Goal: Task Accomplishment & Management: Manage account settings

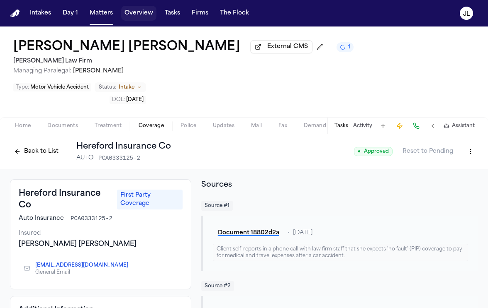
scroll to position [164, 0]
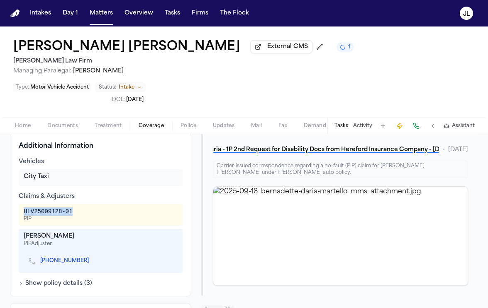
click at [106, 19] on button "Matters" at bounding box center [101, 13] width 30 height 15
click at [105, 17] on button "Matters" at bounding box center [101, 13] width 30 height 15
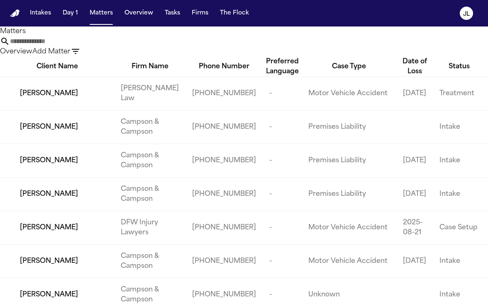
click at [76, 41] on input "text" at bounding box center [43, 41] width 66 height 10
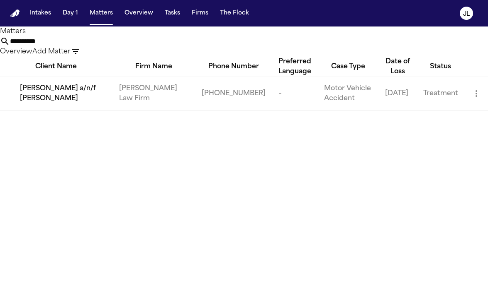
type input "**********"
click at [68, 104] on span "[PERSON_NAME] a/n/f [PERSON_NAME]" at bounding box center [63, 94] width 86 height 20
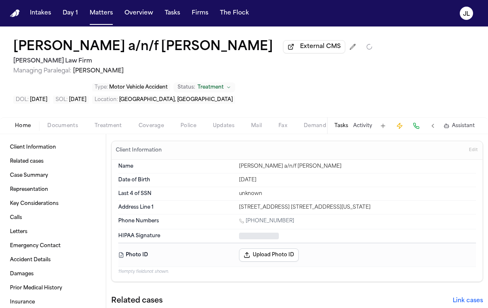
type textarea "*"
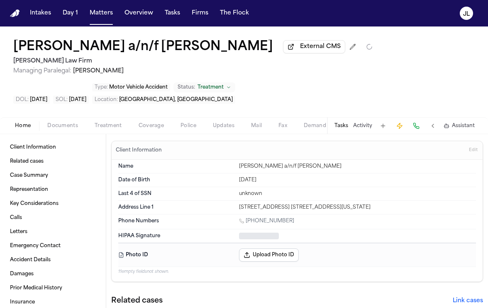
type textarea "*"
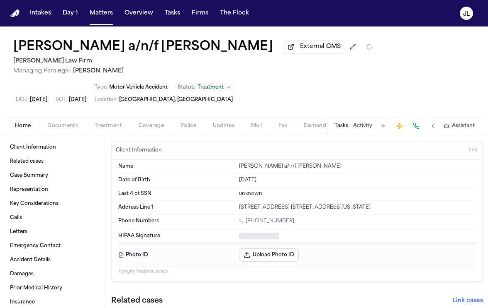
type textarea "*"
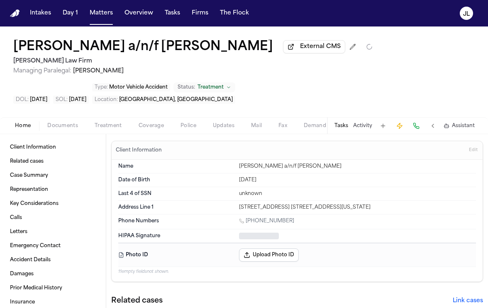
type textarea "*"
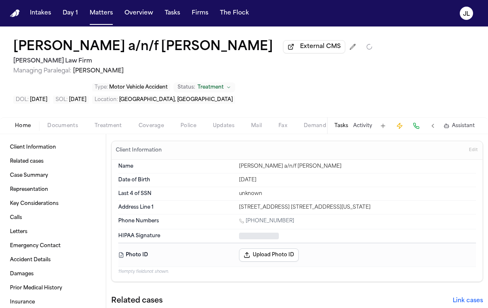
type textarea "*"
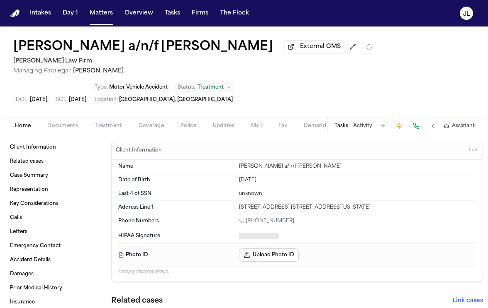
type textarea "*"
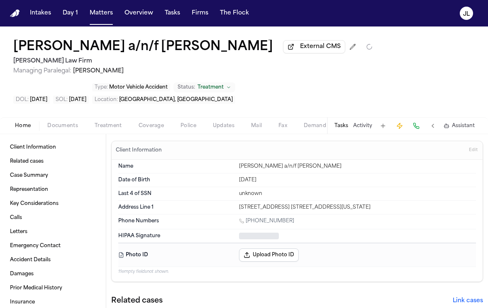
type textarea "*"
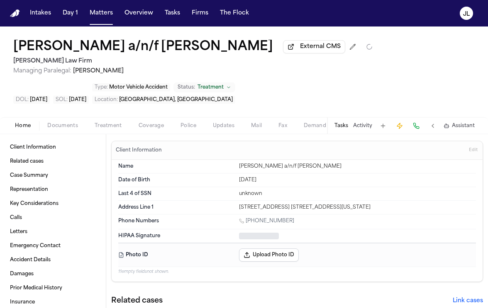
type textarea "*"
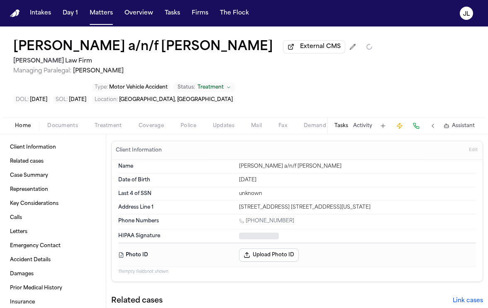
type textarea "*"
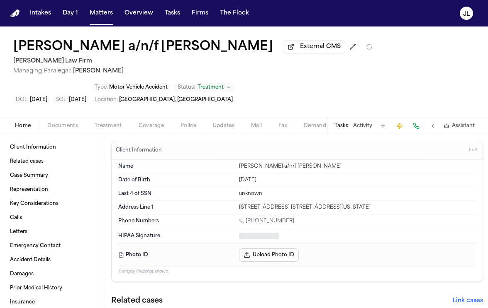
type textarea "*"
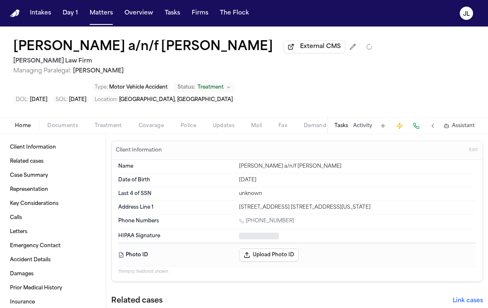
type textarea "*"
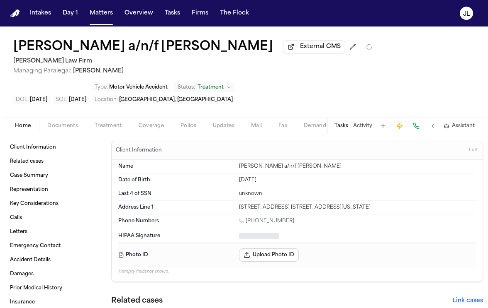
type textarea "*"
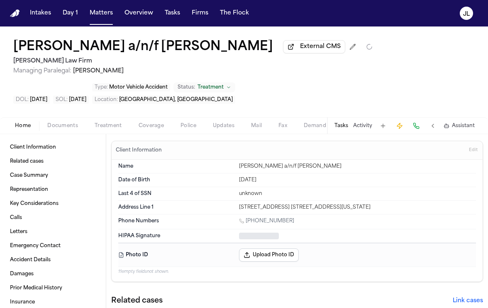
type textarea "*"
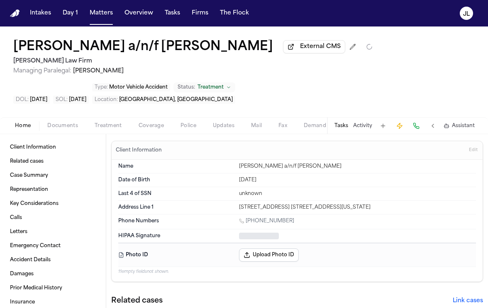
type textarea "*"
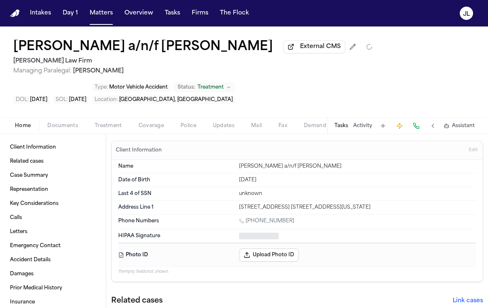
type textarea "*"
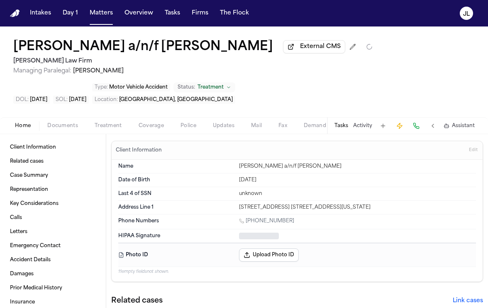
type textarea "*"
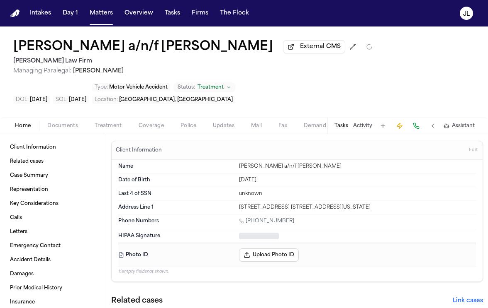
type textarea "*"
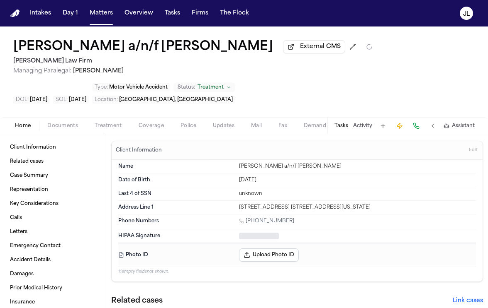
type textarea "*"
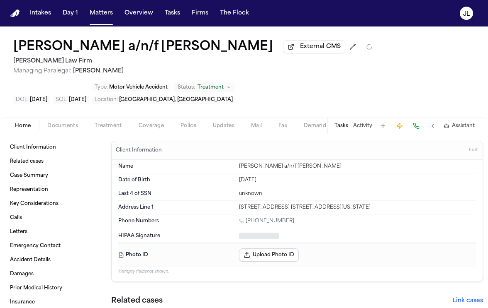
type textarea "*"
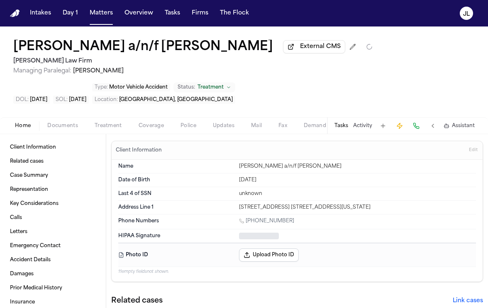
type textarea "*"
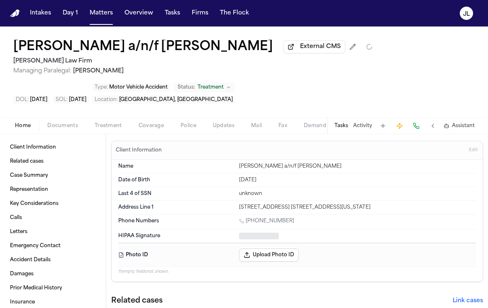
type textarea "*"
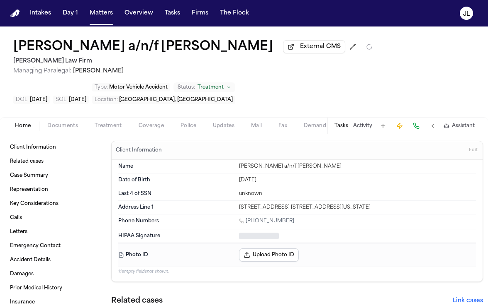
type textarea "*"
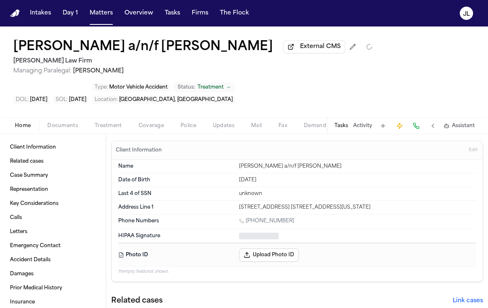
type textarea "*"
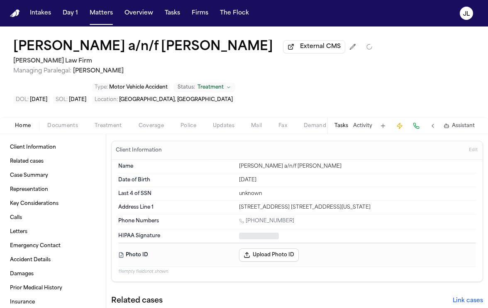
type textarea "*"
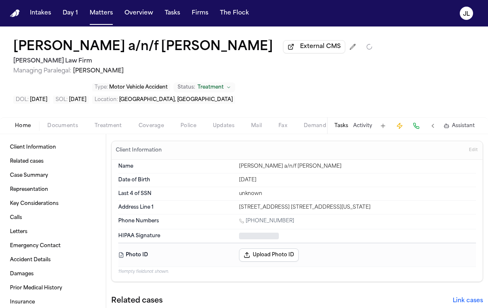
type textarea "*"
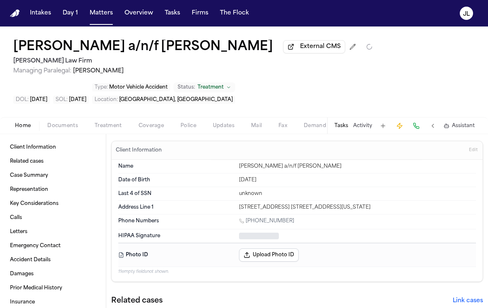
type textarea "*"
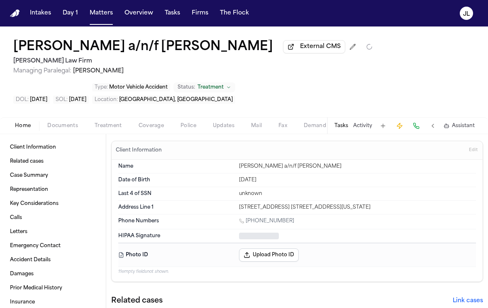
type textarea "*"
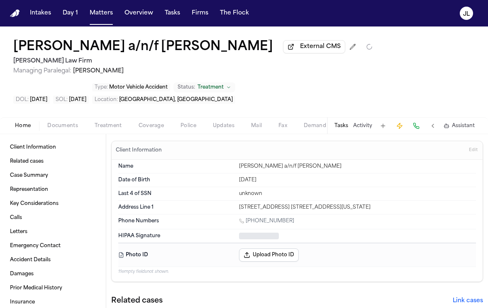
type textarea "*"
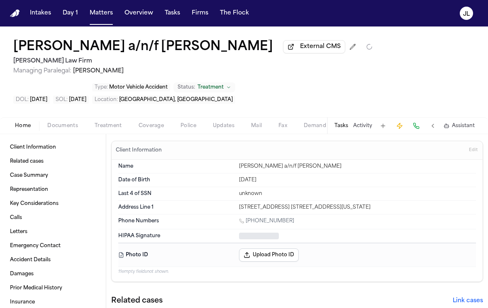
type textarea "*"
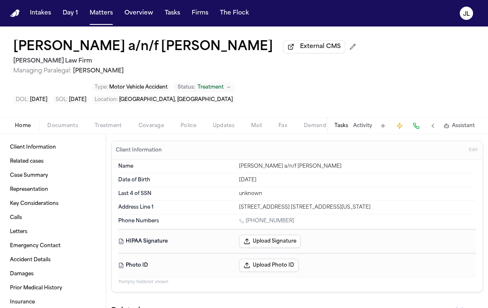
type textarea "*"
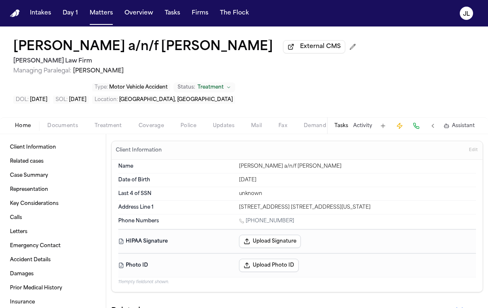
type textarea "*"
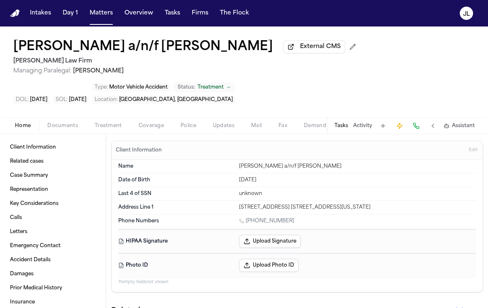
type textarea "*"
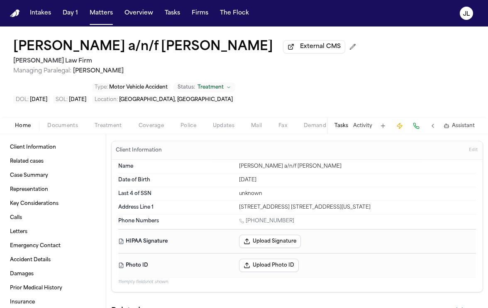
type textarea "*"
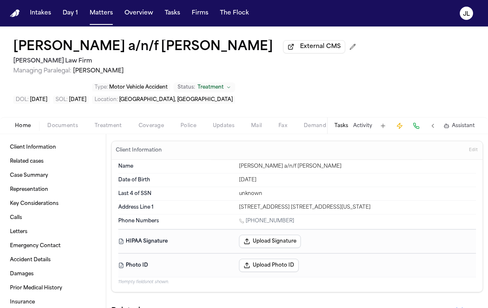
type textarea "*"
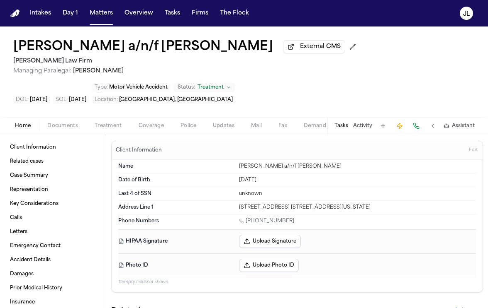
type textarea "*"
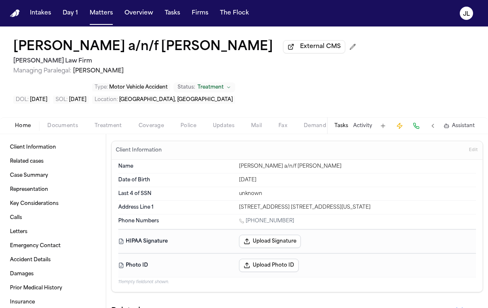
type textarea "*"
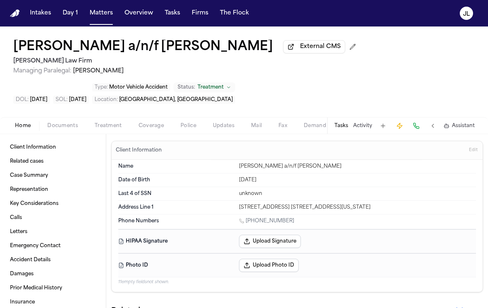
type textarea "*"
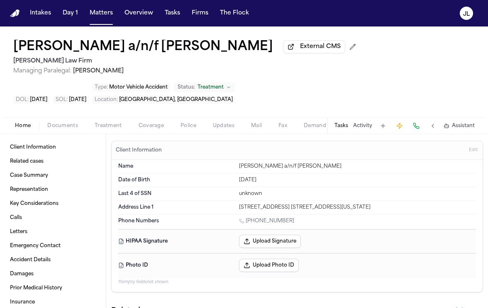
type textarea "*"
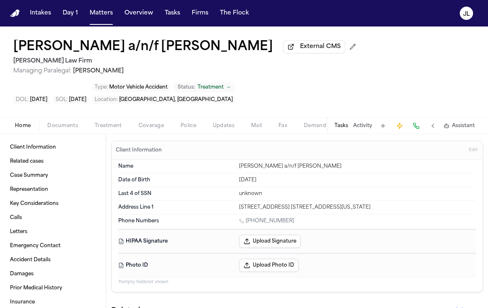
type textarea "*"
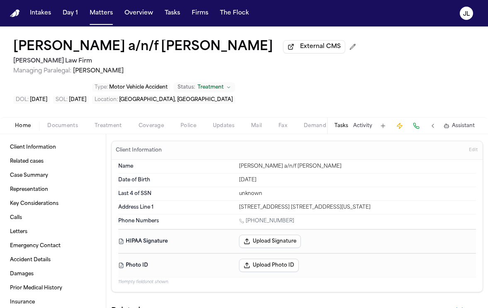
type textarea "*"
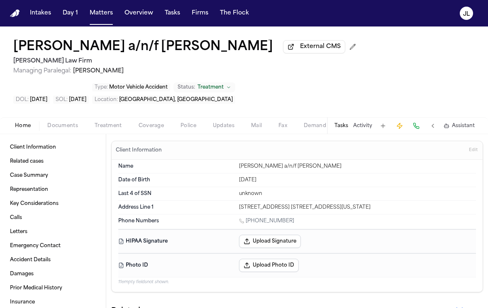
type textarea "*"
click at [63, 133] on div "Home Documents Treatment Coverage Police Updates Mail Fax Demand Workspaces Art…" at bounding box center [244, 125] width 488 height 17
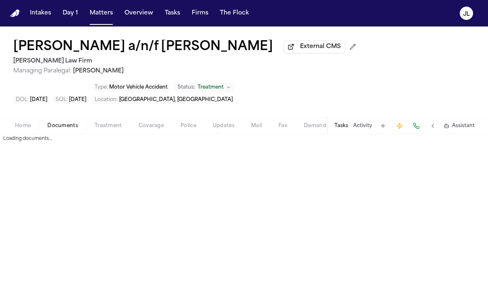
click at [63, 129] on span "Documents" at bounding box center [62, 126] width 31 height 7
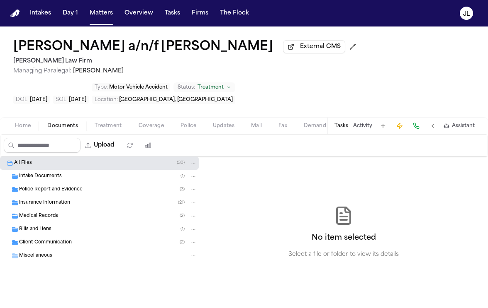
click at [45, 207] on span "Insurance Information" at bounding box center [44, 203] width 51 height 7
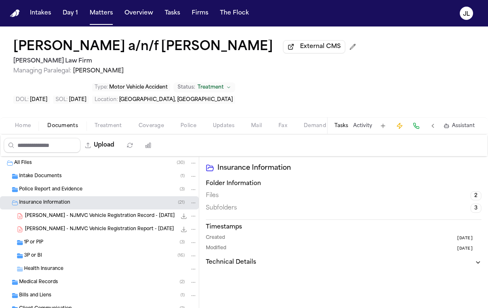
click at [34, 259] on span "3P or BI" at bounding box center [33, 256] width 18 height 7
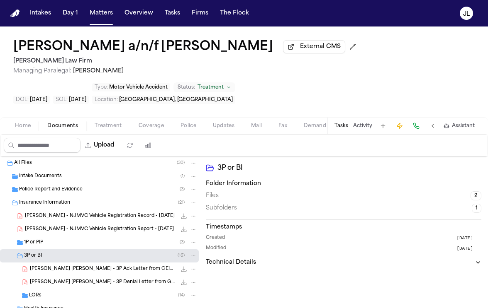
click at [37, 250] on div "1P or PIP ( 3 )" at bounding box center [99, 242] width 199 height 13
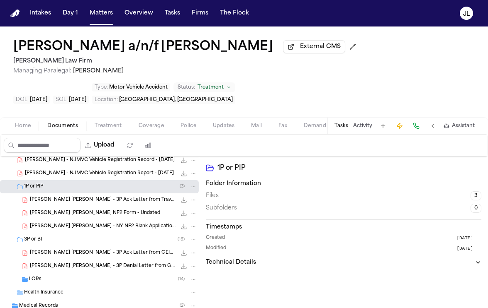
scroll to position [57, 0]
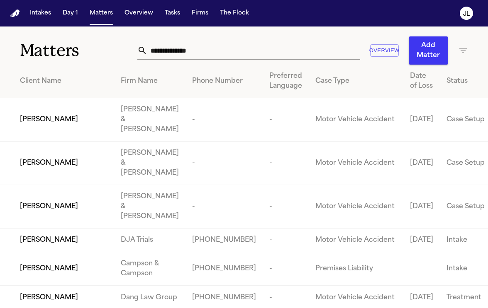
click at [171, 48] on input "text" at bounding box center [253, 50] width 212 height 18
paste input "**********"
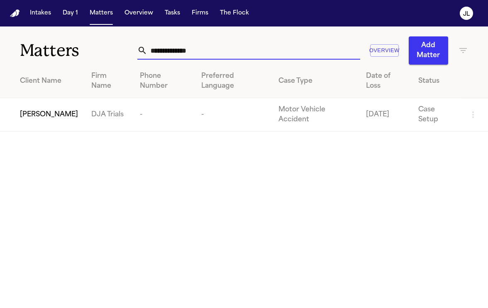
type input "**********"
click at [35, 119] on span "[PERSON_NAME]" at bounding box center [49, 115] width 58 height 10
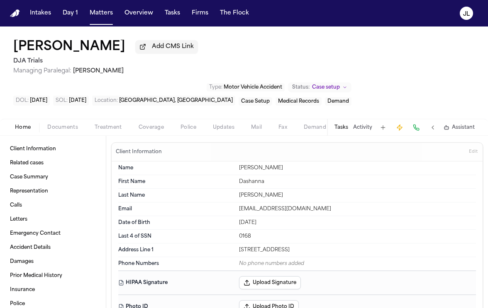
click at [157, 119] on div "Home Documents Treatment Coverage Police Updates Mail Fax Demand Workspaces Art…" at bounding box center [244, 127] width 488 height 17
click at [156, 123] on button "Coverage" at bounding box center [151, 128] width 42 height 10
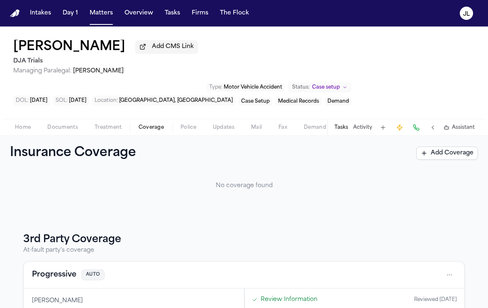
scroll to position [88, 0]
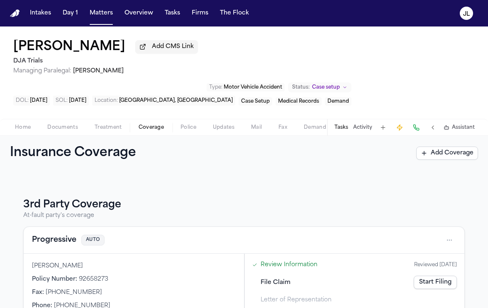
click at [54, 235] on button "Progressive" at bounding box center [54, 241] width 44 height 12
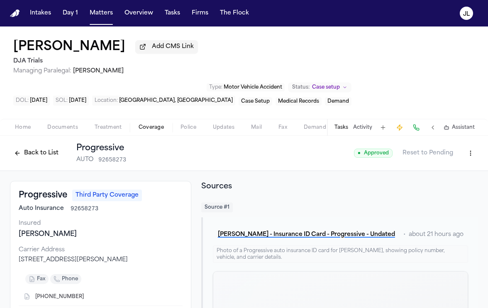
click at [418, 122] on button at bounding box center [416, 128] width 12 height 12
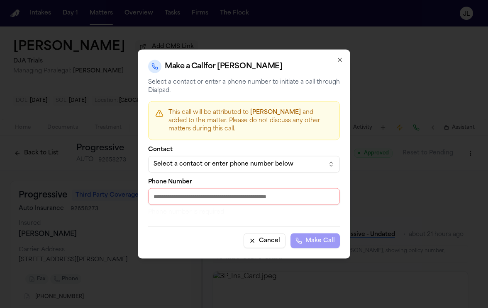
click at [257, 188] on div "Phone Number Phone number is required" at bounding box center [244, 198] width 192 height 37
click at [249, 194] on input "Phone Number" at bounding box center [244, 197] width 192 height 17
paste input "**********"
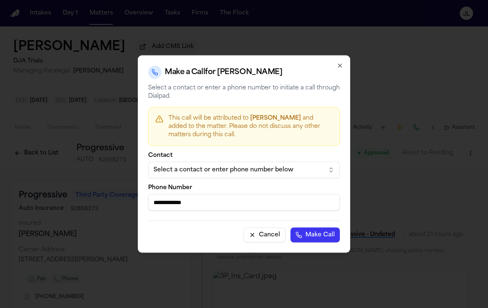
type input "**********"
click at [300, 232] on button "Make Call" at bounding box center [314, 235] width 49 height 15
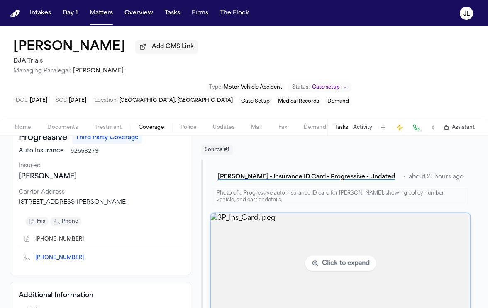
scroll to position [53, 0]
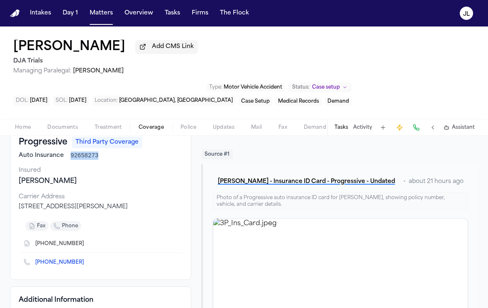
drag, startPoint x: 98, startPoint y: 126, endPoint x: 69, endPoint y: 127, distance: 28.6
click at [69, 152] on div "Auto Insurance 92658273" at bounding box center [101, 156] width 164 height 8
copy span "92658273"
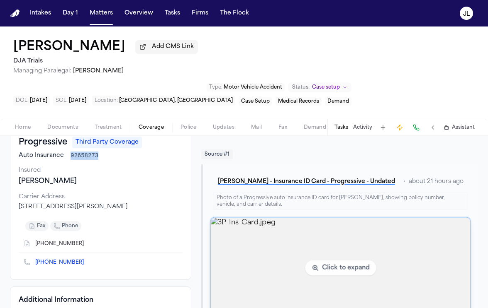
click at [346, 218] on img "View image 3P_Ins_Card.jpeg" at bounding box center [340, 268] width 259 height 101
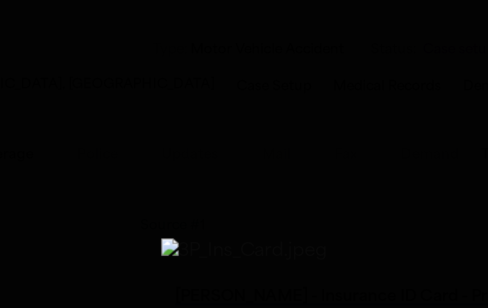
click at [239, 159] on img "Zoomable image viewer. Use mouse wheel to zoom, drag to pan, or press R to rese…" at bounding box center [243, 164] width 63 height 10
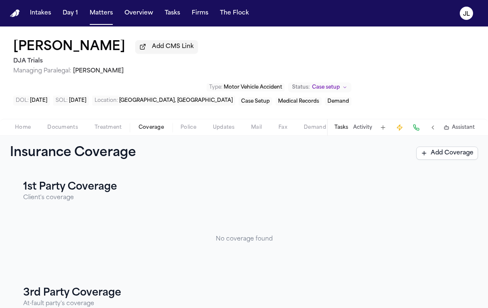
scroll to position [88, 0]
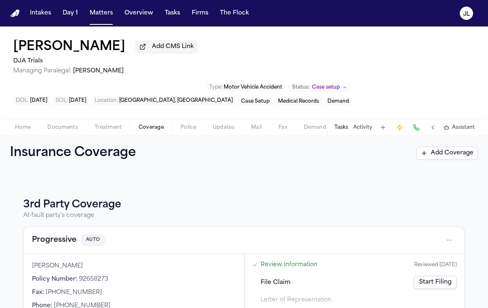
click at [58, 235] on button "Progressive" at bounding box center [54, 241] width 44 height 12
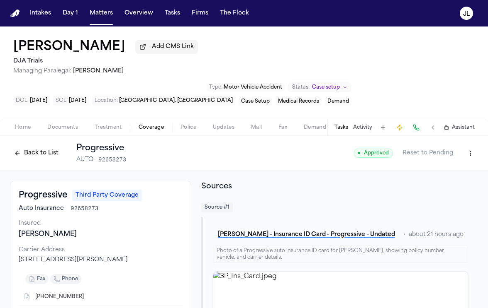
click at [32, 147] on button "Back to List" at bounding box center [36, 153] width 53 height 13
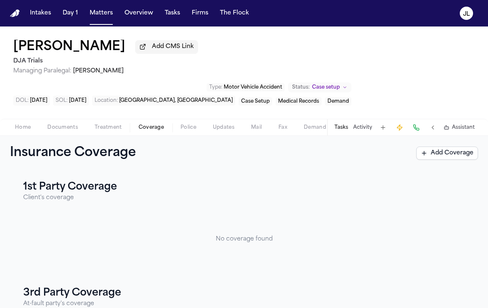
scroll to position [88, 0]
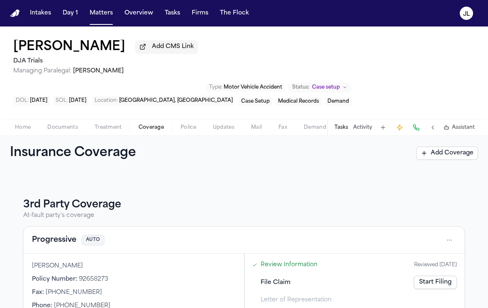
click at [69, 235] on button "Progressive" at bounding box center [54, 241] width 44 height 12
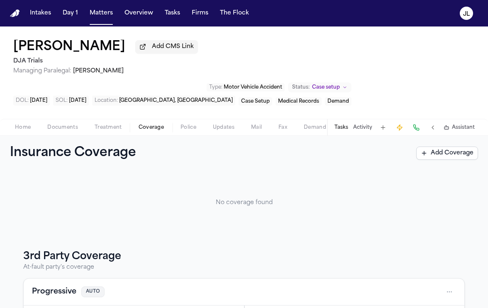
scroll to position [88, 0]
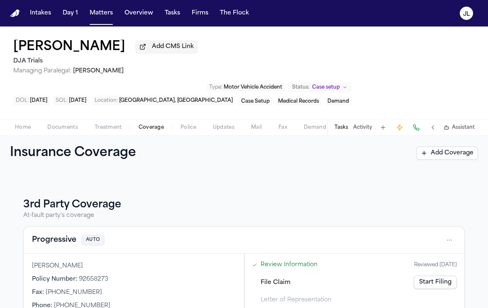
click at [55, 235] on button "Progressive" at bounding box center [54, 241] width 44 height 12
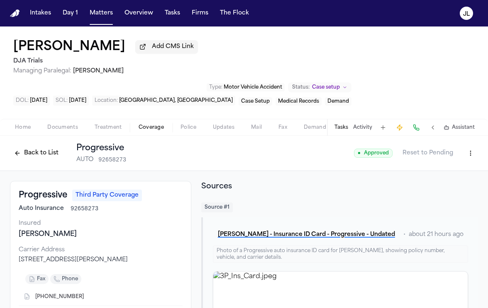
click at [28, 147] on button "Back to List" at bounding box center [36, 153] width 53 height 13
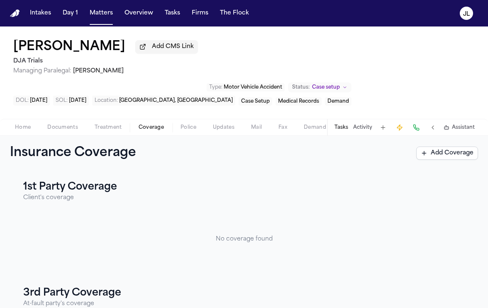
click at [97, 22] on nav "Intakes Day 1 Matters Overview Tasks Firms The Flock JL" at bounding box center [244, 13] width 488 height 27
click at [97, 17] on button "Matters" at bounding box center [101, 13] width 30 height 15
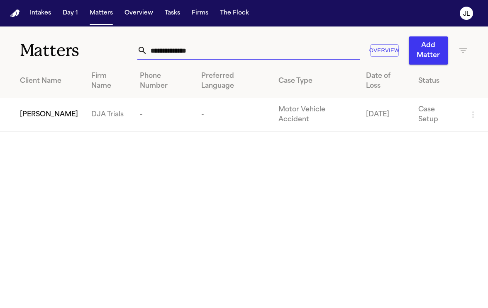
drag, startPoint x: 231, startPoint y: 53, endPoint x: 126, endPoint y: 51, distance: 105.4
click at [125, 51] on div "**********" at bounding box center [244, 46] width 488 height 38
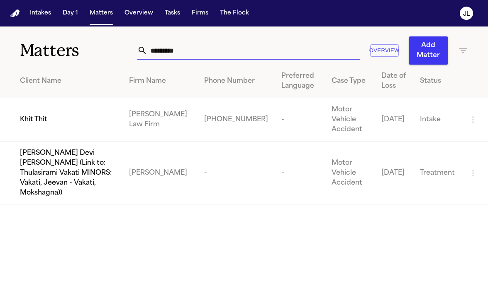
type input "*********"
click at [31, 122] on span "Khit Thit" at bounding box center [33, 120] width 27 height 10
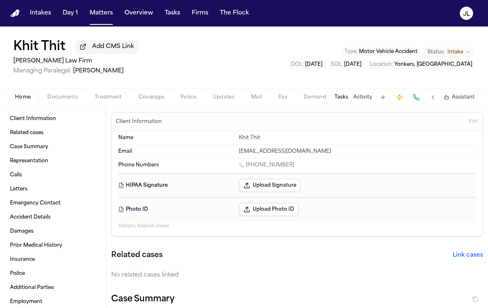
click at [140, 105] on div "Home Documents Treatment Coverage Police Updates Mail Fax Demand Workspaces Art…" at bounding box center [244, 97] width 488 height 17
click at [140, 102] on span "button" at bounding box center [151, 102] width 35 height 1
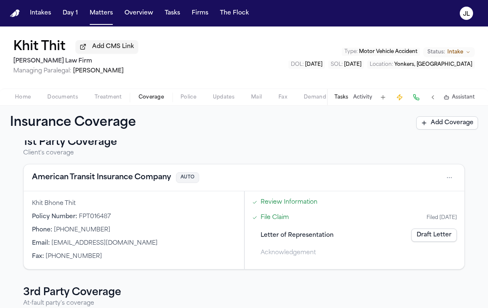
scroll to position [15, 0]
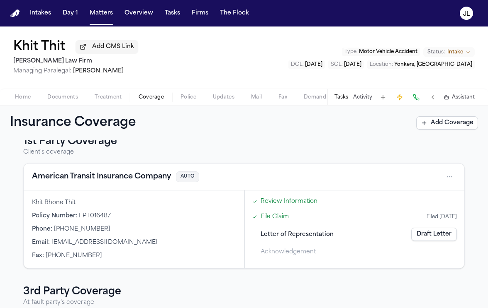
click at [116, 175] on button "American Transit Insurance Company" at bounding box center [101, 177] width 139 height 12
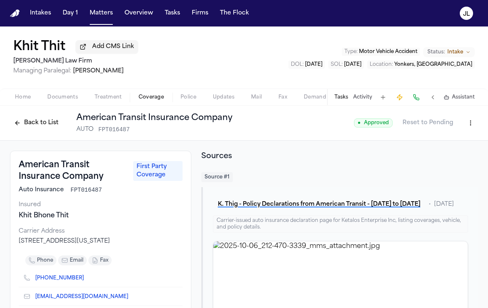
click at [45, 127] on button "Back to List" at bounding box center [36, 123] width 53 height 13
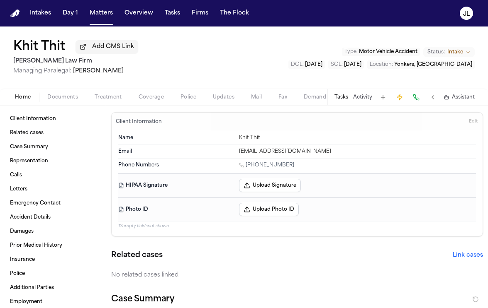
click at [16, 95] on span "Home" at bounding box center [23, 97] width 16 height 7
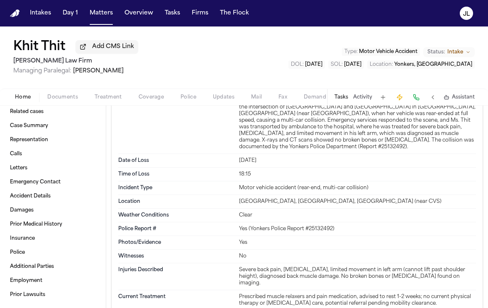
scroll to position [687, 0]
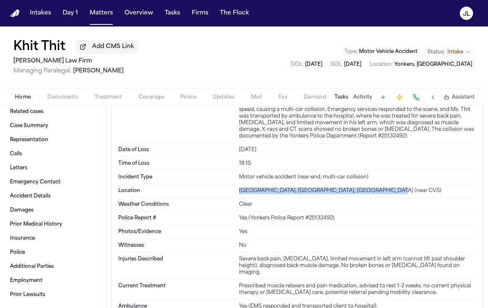
drag, startPoint x: 369, startPoint y: 186, endPoint x: 241, endPoint y: 184, distance: 128.1
click at [241, 188] on div "Central Park Avenue and Crisfield Street, Yonkers, NY (near CVS)" at bounding box center [357, 191] width 237 height 7
copy div "Central Park Avenue and Crisfield Street, Yonkers, NY"
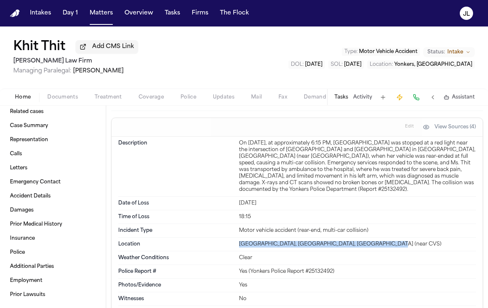
scroll to position [633, 0]
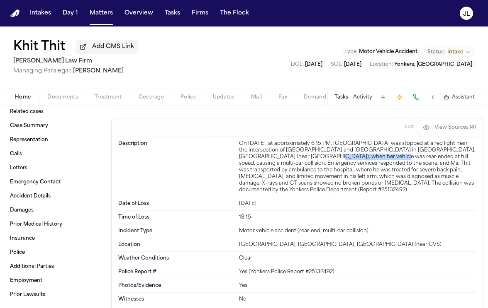
drag, startPoint x: 328, startPoint y: 159, endPoint x: 270, endPoint y: 157, distance: 58.1
click at [270, 157] on div "On October 3, 2025, at approximately 6:15 PM, Khit Bhone Thit was stopped at a …" at bounding box center [357, 167] width 237 height 53
copy div "rear-ended at full speed,"
click at [333, 159] on div "On October 3, 2025, at approximately 6:15 PM, Khit Bhone Thit was stopped at a …" at bounding box center [357, 167] width 237 height 53
drag, startPoint x: 465, startPoint y: 153, endPoint x: 398, endPoint y: 158, distance: 66.9
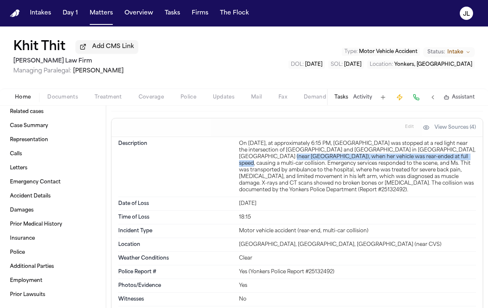
click at [398, 158] on div "On October 3, 2025, at approximately 6:15 PM, Khit Bhone Thit was stopped at a …" at bounding box center [357, 167] width 237 height 53
click at [415, 126] on button "Edit" at bounding box center [409, 127] width 14 height 13
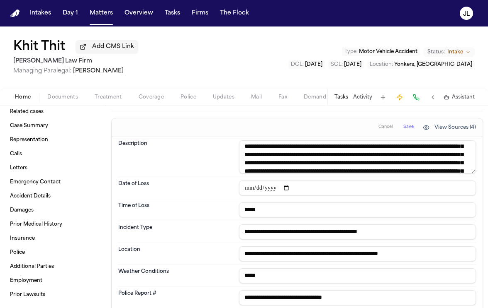
scroll to position [13, 0]
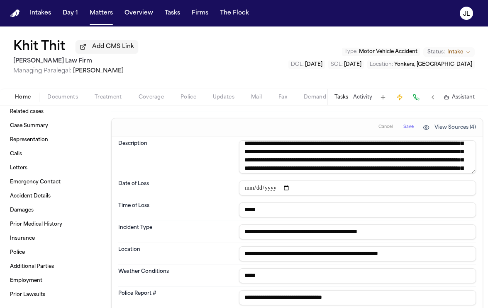
click at [454, 160] on textarea "**********" at bounding box center [357, 157] width 237 height 33
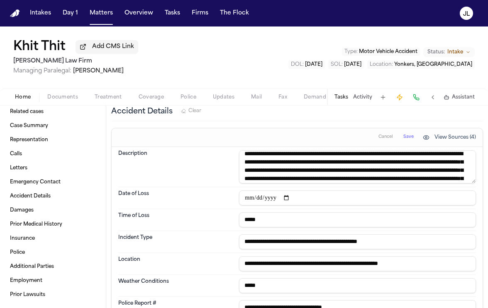
scroll to position [7, 0]
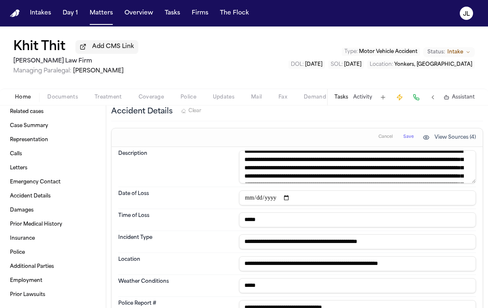
drag, startPoint x: 339, startPoint y: 170, endPoint x: 334, endPoint y: 170, distance: 5.4
click at [334, 170] on textarea "**********" at bounding box center [357, 167] width 237 height 33
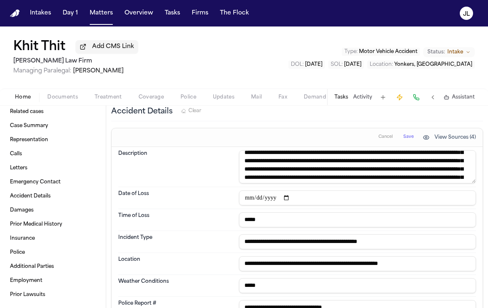
scroll to position [15, 0]
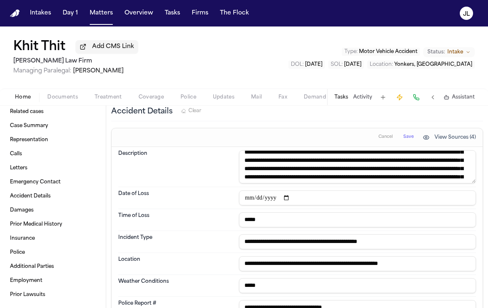
drag, startPoint x: 332, startPoint y: 162, endPoint x: 301, endPoint y: 172, distance: 32.5
click at [301, 172] on textarea "**********" at bounding box center [357, 167] width 237 height 33
type textarea "**********"
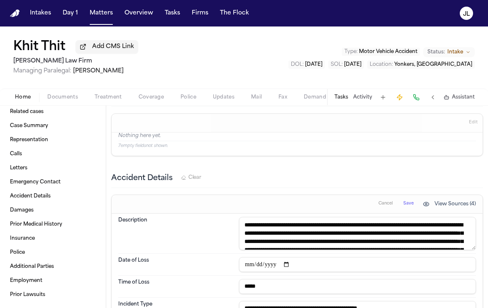
scroll to position [552, 0]
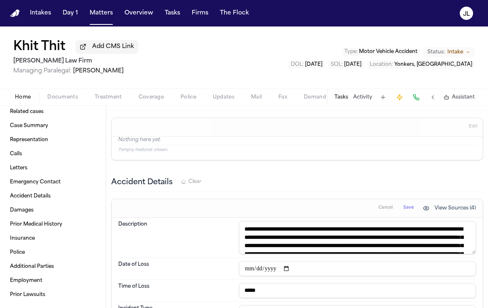
click at [410, 210] on span "Save" at bounding box center [408, 208] width 10 height 6
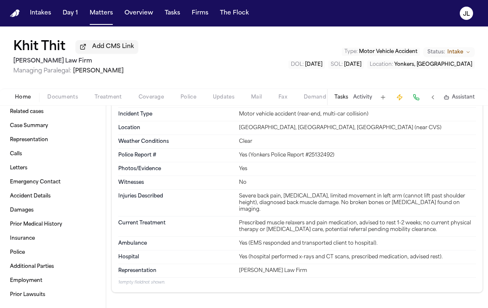
scroll to position [745, 0]
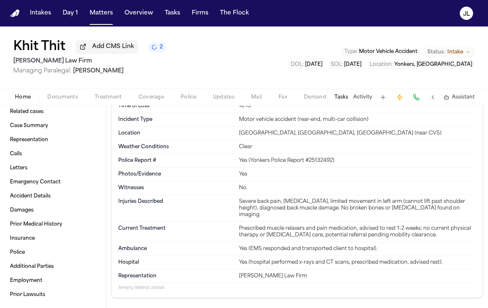
click at [82, 98] on button "Documents" at bounding box center [62, 97] width 47 height 10
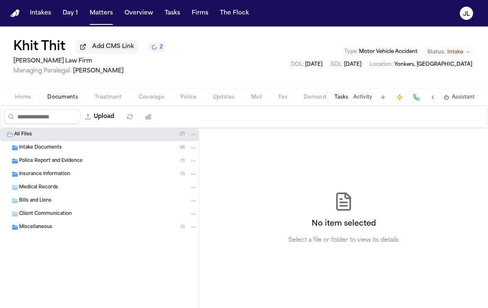
click at [78, 162] on span "Police Report and Evidence" at bounding box center [50, 161] width 63 height 7
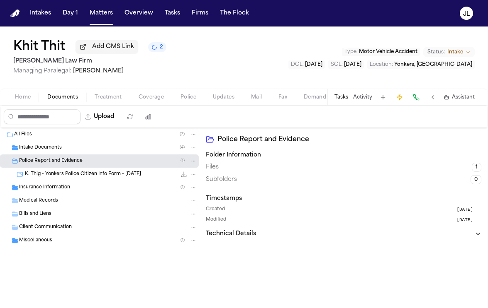
click at [67, 155] on div "Intake Documents ( 4 )" at bounding box center [99, 147] width 199 height 13
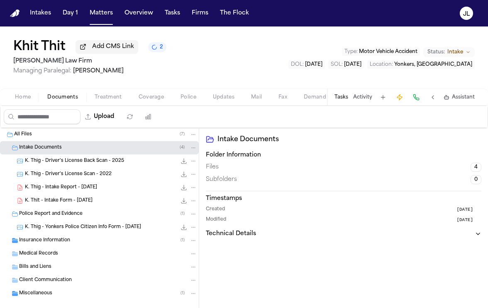
click at [66, 188] on span "K. Thig - Intake Report - 10.6.25" at bounding box center [61, 188] width 72 height 7
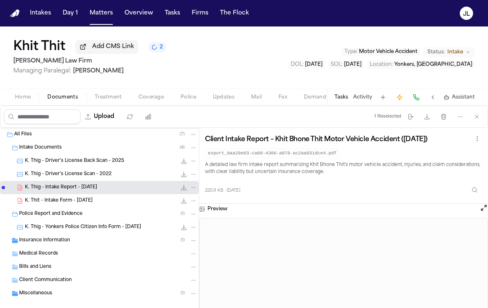
click at [481, 212] on button "Open preview" at bounding box center [483, 208] width 8 height 8
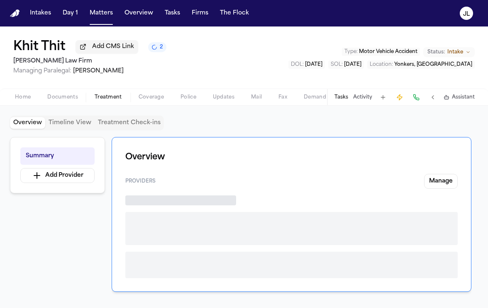
click at [109, 99] on span "Treatment" at bounding box center [108, 97] width 27 height 7
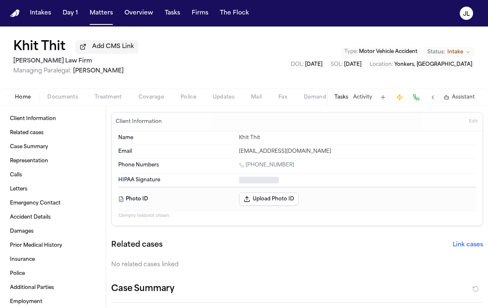
click at [29, 102] on span "button" at bounding box center [23, 102] width 26 height 1
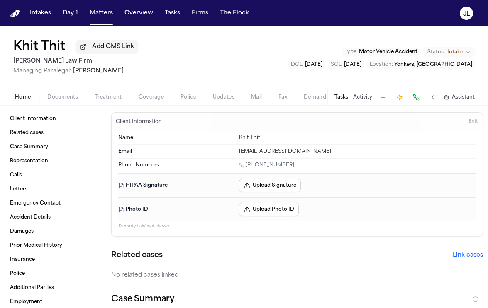
click at [20, 97] on span "Home" at bounding box center [23, 97] width 16 height 7
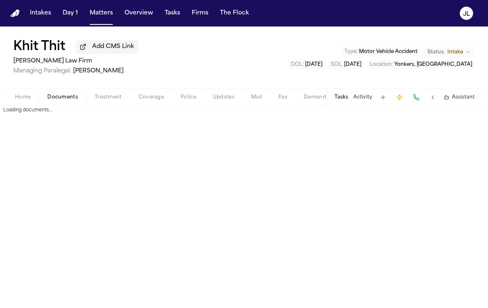
click at [55, 98] on span "Documents" at bounding box center [62, 97] width 31 height 7
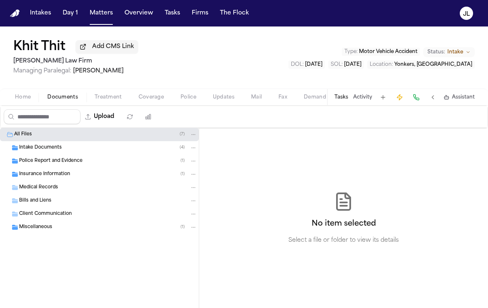
click at [44, 165] on span "Police Report and Evidence" at bounding box center [50, 161] width 63 height 7
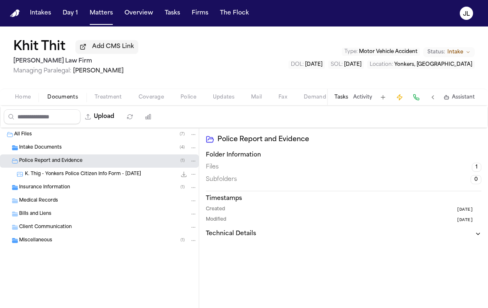
click at [49, 177] on span "K. Thig - Yonkers Police Citizen Info Form - 10.3.25" at bounding box center [83, 174] width 116 height 7
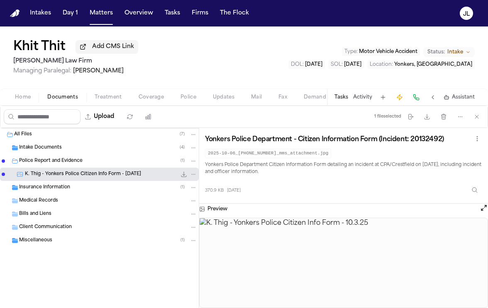
click at [143, 96] on span "Coverage" at bounding box center [150, 97] width 25 height 7
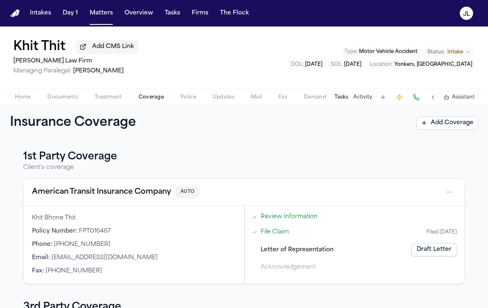
click at [30, 105] on div "Home Documents Treatment Coverage Police Updates Mail Fax Demand Workspaces Art…" at bounding box center [244, 97] width 488 height 17
click at [51, 101] on span "Documents" at bounding box center [62, 97] width 31 height 7
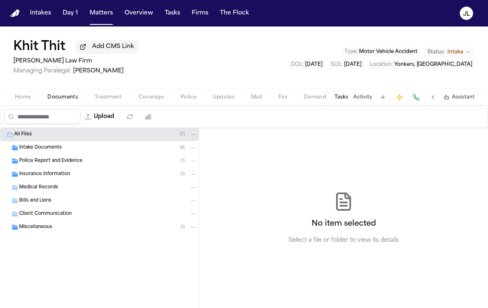
click at [56, 151] on span "Intake Documents" at bounding box center [40, 148] width 43 height 7
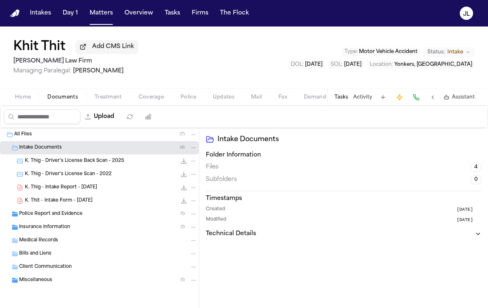
click at [57, 194] on div "K. Thig - Intake Report - 10.6.25 225.9 KB • PDF" at bounding box center [99, 187] width 199 height 13
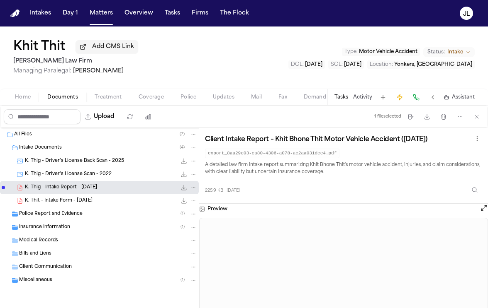
click at [59, 220] on div "Police Report and Evidence ( 1 )" at bounding box center [99, 214] width 199 height 13
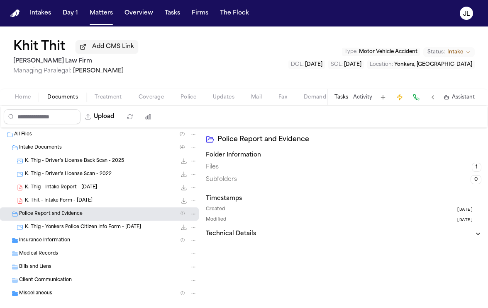
scroll to position [13, 0]
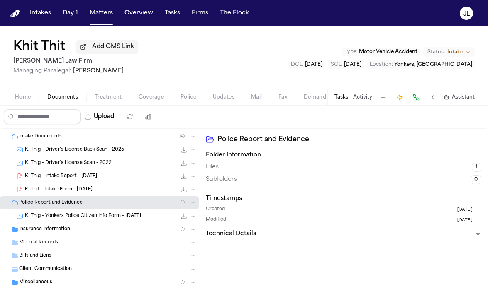
click at [57, 179] on span "K. Thig - Intake Report - 10.6.25" at bounding box center [61, 176] width 72 height 7
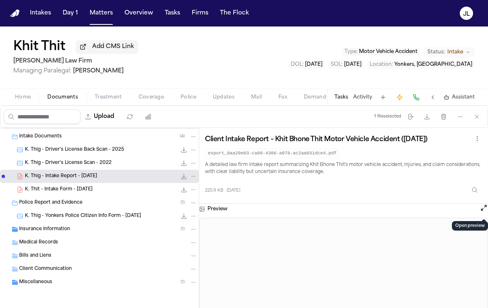
click at [485, 212] on button "Open preview" at bounding box center [483, 208] width 8 height 8
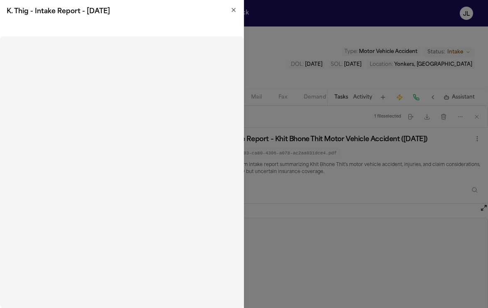
click at [235, 13] on icon "button" at bounding box center [233, 10] width 7 height 7
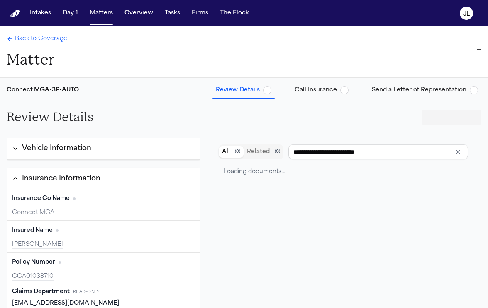
type input "**********"
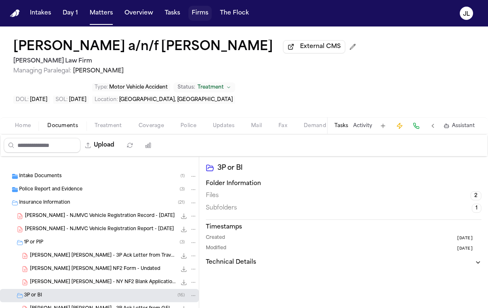
scroll to position [92, 0]
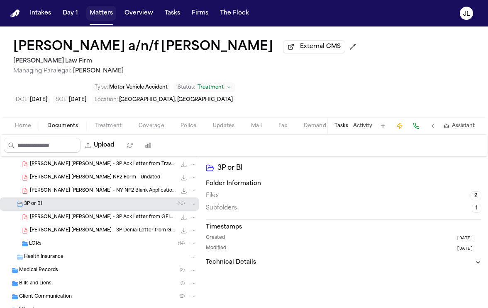
click at [98, 20] on button "Matters" at bounding box center [101, 13] width 30 height 15
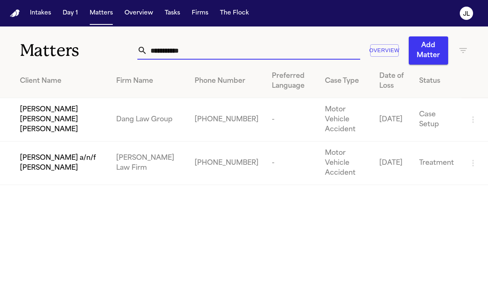
click at [236, 55] on input "**********" at bounding box center [253, 50] width 212 height 18
drag, startPoint x: 236, startPoint y: 55, endPoint x: 148, endPoint y: 52, distance: 88.0
click at [148, 52] on input "**********" at bounding box center [253, 50] width 212 height 18
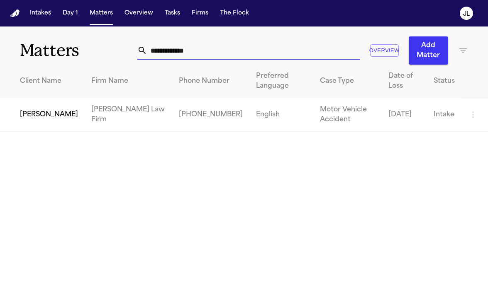
type input "**********"
click at [22, 112] on span "[PERSON_NAME]" at bounding box center [49, 115] width 58 height 10
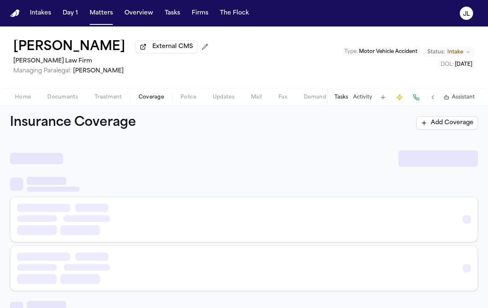
click at [151, 95] on span "Coverage" at bounding box center [150, 97] width 25 height 7
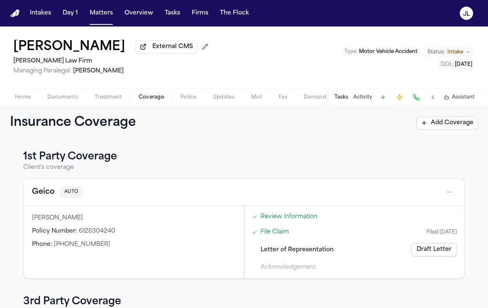
click at [67, 100] on span "Documents" at bounding box center [62, 97] width 31 height 7
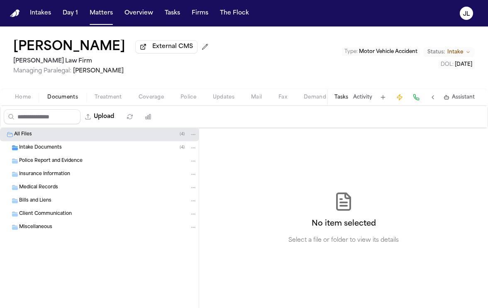
click at [29, 101] on span "Home" at bounding box center [23, 97] width 16 height 7
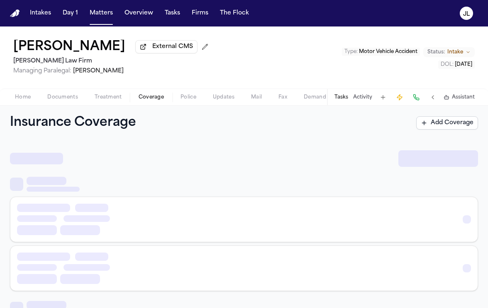
click at [141, 101] on span "Coverage" at bounding box center [150, 97] width 25 height 7
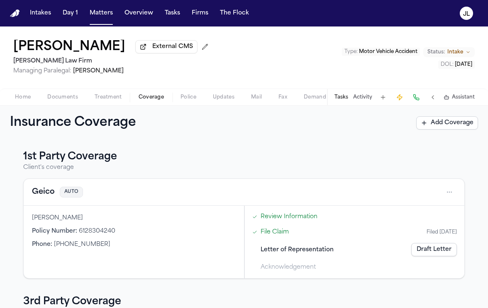
click at [61, 102] on span "button" at bounding box center [62, 102] width 41 height 1
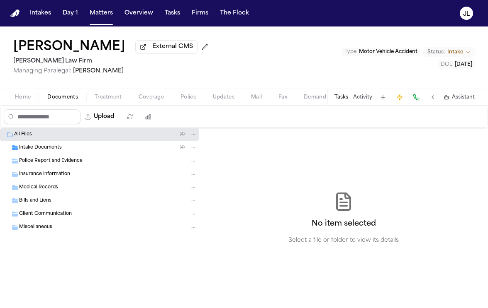
click at [44, 165] on span "Police Report and Evidence" at bounding box center [50, 161] width 63 height 7
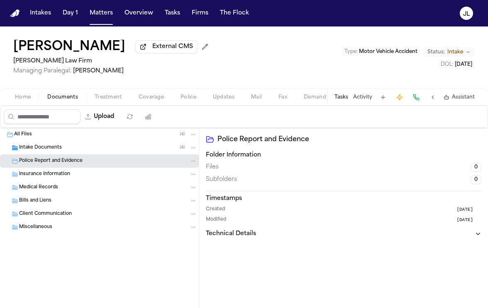
click at [49, 155] on div "Intake Documents ( 4 )" at bounding box center [99, 147] width 199 height 13
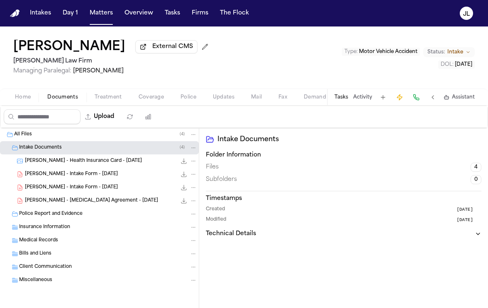
click at [52, 200] on span "M. Matos - Retainer Agreement - 10.6.25" at bounding box center [91, 201] width 133 height 7
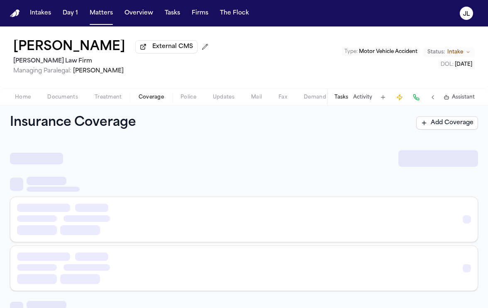
click at [143, 97] on span "Coverage" at bounding box center [150, 97] width 25 height 7
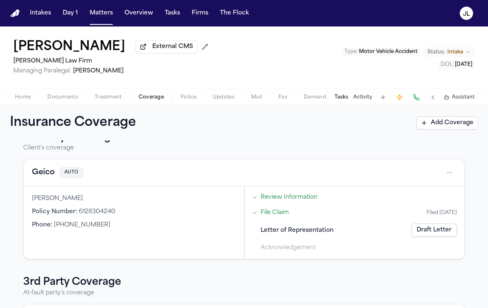
scroll to position [11, 0]
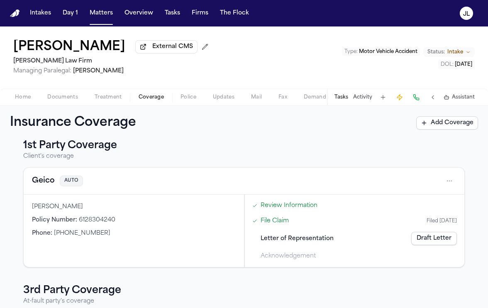
click at [68, 101] on span "Documents" at bounding box center [62, 97] width 31 height 7
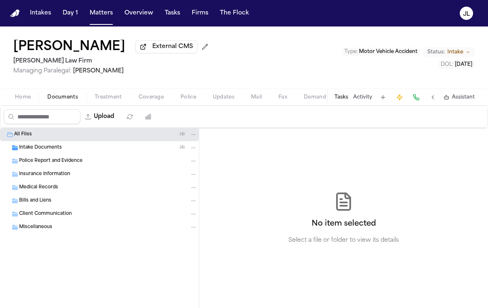
click at [30, 97] on span "Home" at bounding box center [23, 97] width 16 height 7
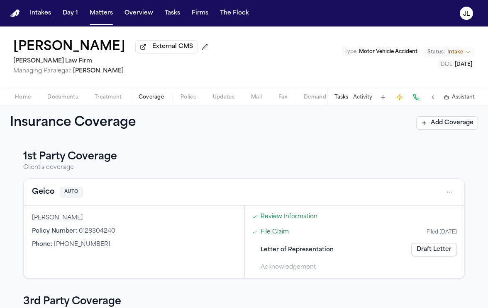
click at [157, 101] on span "Coverage" at bounding box center [150, 97] width 25 height 7
click at [37, 195] on button "Geico" at bounding box center [43, 193] width 23 height 12
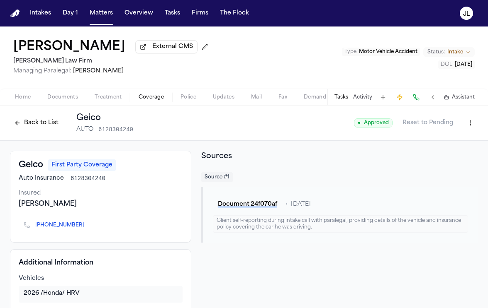
click at [463, 128] on html "Intakes Day 1 Matters Overview Tasks Firms The Flock JL Michael Matos External …" at bounding box center [244, 154] width 488 height 308
click at [442, 143] on div "Edit Coverage" at bounding box center [442, 142] width 70 height 13
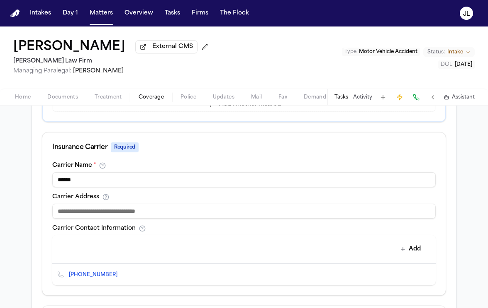
scroll to position [283, 0]
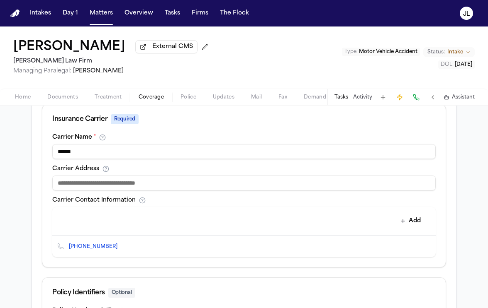
click at [158, 187] on input at bounding box center [243, 183] width 383 height 15
paste input "**********"
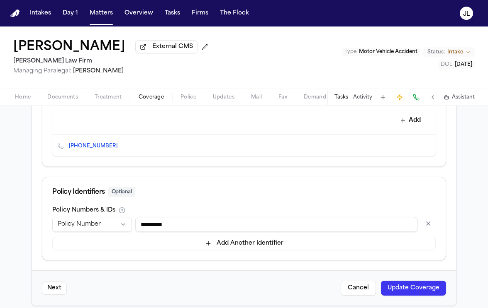
scroll to position [393, 0]
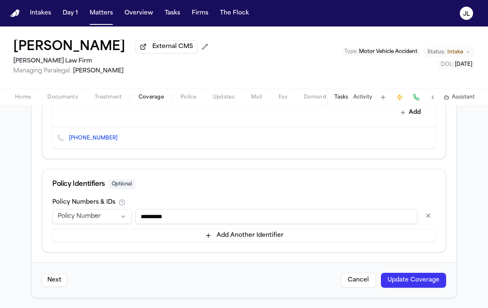
type input "**********"
click at [409, 276] on button "Update Coverage" at bounding box center [413, 280] width 65 height 15
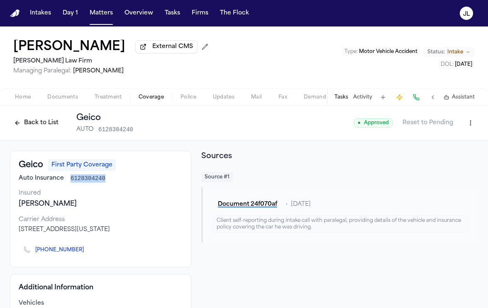
drag, startPoint x: 104, startPoint y: 179, endPoint x: 70, endPoint y: 178, distance: 34.8
click at [70, 178] on div "Auto Insurance 6128304240" at bounding box center [101, 179] width 164 height 8
copy span "6128304240"
click at [473, 126] on html "Intakes Day 1 Matters Overview Tasks Firms The Flock JL Michael Matos External …" at bounding box center [244, 154] width 488 height 308
click at [453, 140] on div "Edit Coverage" at bounding box center [442, 142] width 70 height 13
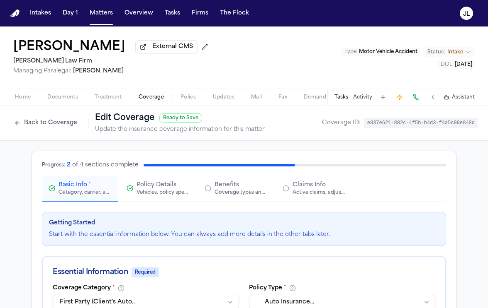
click at [296, 189] on span "Claims Info" at bounding box center [308, 185] width 33 height 8
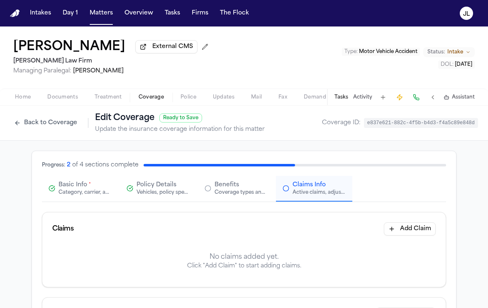
click at [426, 229] on button "Add Claim" at bounding box center [410, 229] width 52 height 13
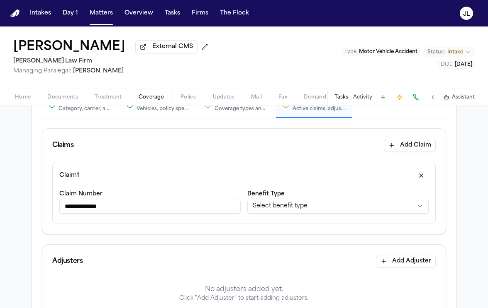
scroll to position [87, 0]
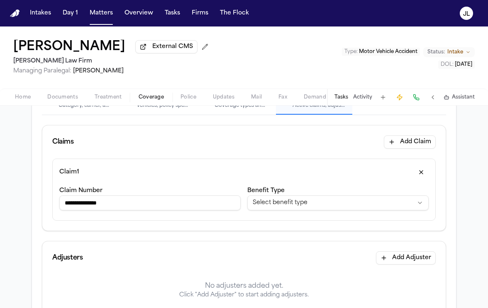
type input "**********"
click at [302, 204] on html "**********" at bounding box center [244, 154] width 488 height 308
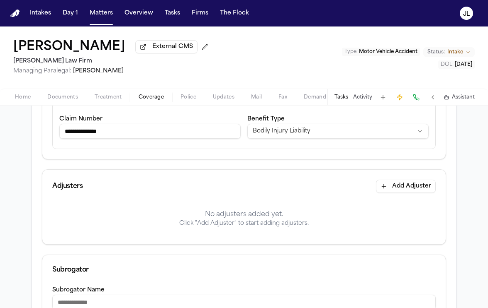
scroll to position [160, 0]
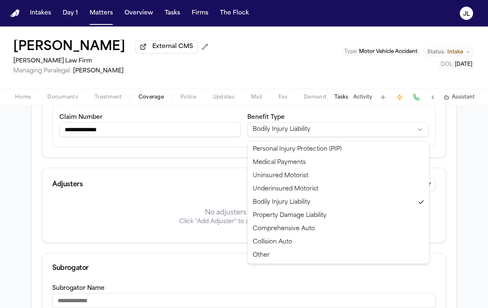
click at [317, 135] on html "**********" at bounding box center [244, 154] width 488 height 308
select select "**********"
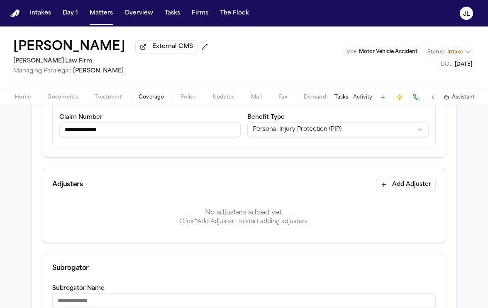
click at [418, 186] on button "Add Adjuster" at bounding box center [406, 184] width 60 height 13
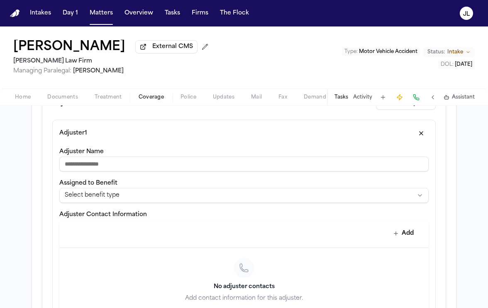
scroll to position [250, 0]
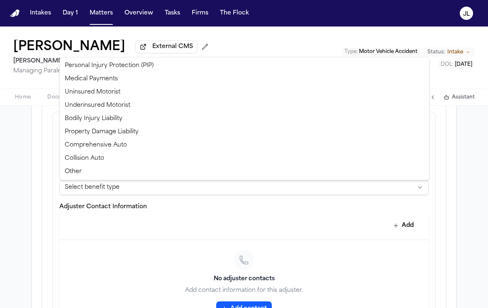
click at [163, 183] on html "**********" at bounding box center [244, 154] width 488 height 308
select select "**********"
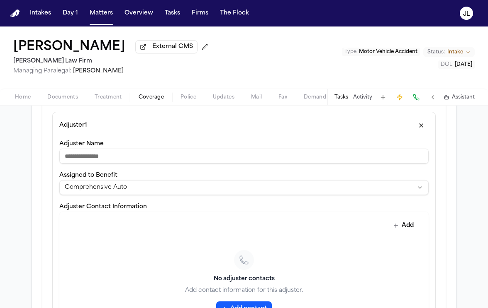
click at [106, 158] on input "Adjuster Name" at bounding box center [243, 156] width 369 height 15
click at [102, 194] on html "**********" at bounding box center [244, 154] width 488 height 308
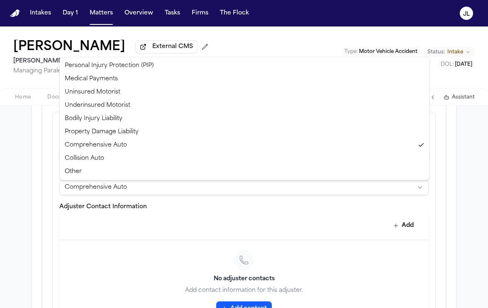
select select "**********"
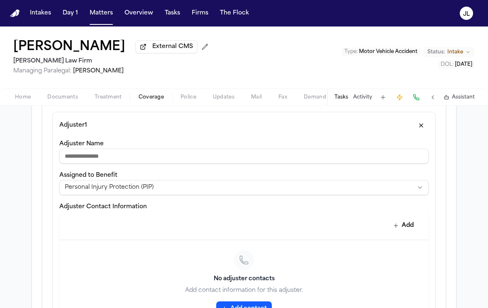
click at [79, 155] on input "Adjuster Name" at bounding box center [243, 156] width 369 height 15
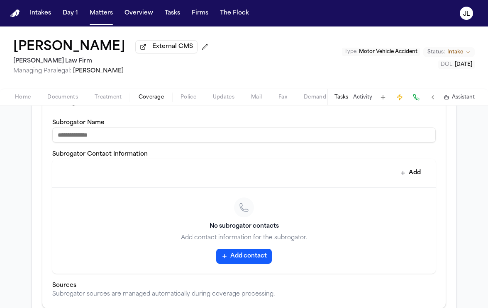
scroll to position [575, 0]
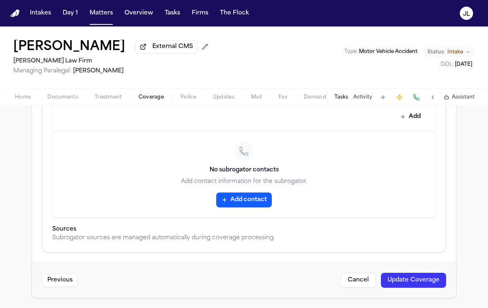
type input "**********"
click at [406, 276] on button "Update Coverage" at bounding box center [413, 280] width 65 height 15
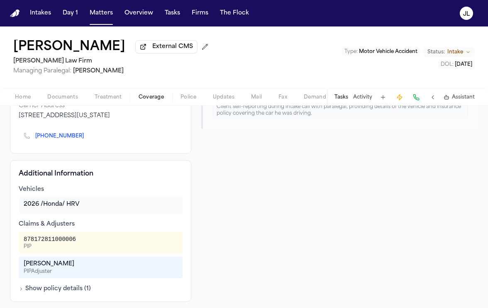
scroll to position [108, 0]
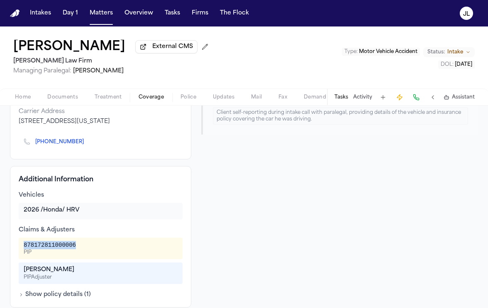
drag, startPoint x: 75, startPoint y: 245, endPoint x: 14, endPoint y: 243, distance: 61.8
click at [14, 243] on div "Additional Information Vehicles 2026 /Honda/ HRV Claims & Adjusters 87817281100…" at bounding box center [100, 237] width 181 height 142
copy div "878172811000006"
click at [51, 101] on span "Documents" at bounding box center [62, 97] width 31 height 7
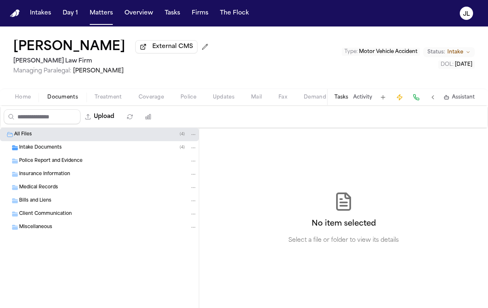
click at [24, 101] on span "Home" at bounding box center [23, 97] width 16 height 7
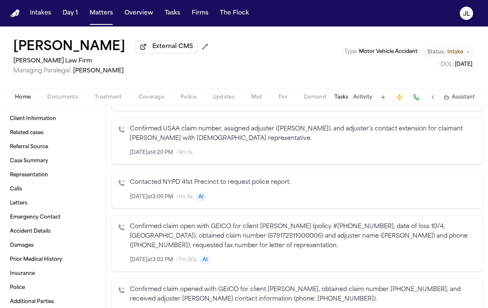
scroll to position [401, 0]
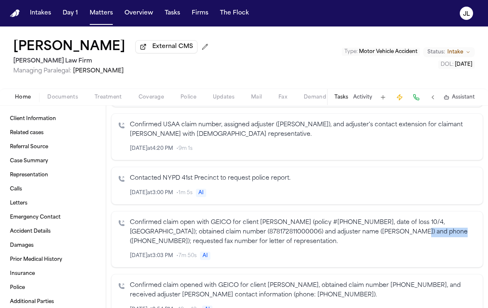
drag, startPoint x: 409, startPoint y: 232, endPoint x: 373, endPoint y: 231, distance: 35.7
click at [373, 231] on p "Confirmed claim open with GEICO for client Michael Matos (policy #612-830-4240,…" at bounding box center [303, 233] width 346 height 28
copy p "516-714-7373"
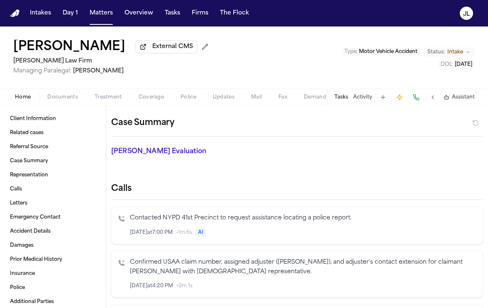
scroll to position [127, 0]
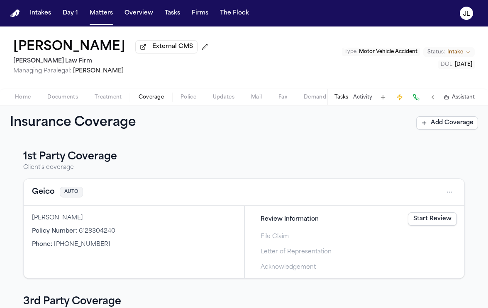
click at [146, 97] on span "Coverage" at bounding box center [150, 97] width 25 height 7
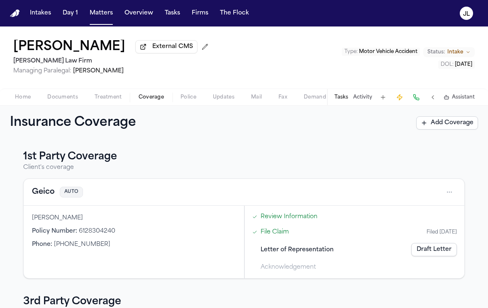
click at [46, 192] on button "Geico" at bounding box center [43, 193] width 23 height 12
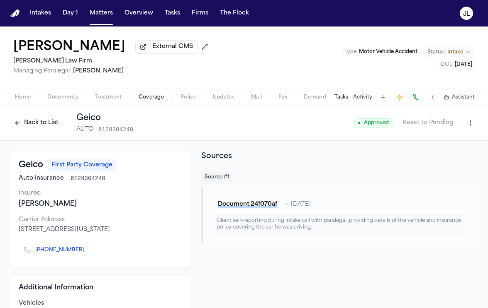
click at [469, 127] on html "Intakes Day 1 Matters Overview Tasks Firms The Flock JL Michael Matos External …" at bounding box center [244, 154] width 488 height 308
click at [446, 142] on div "Edit Coverage" at bounding box center [442, 142] width 70 height 13
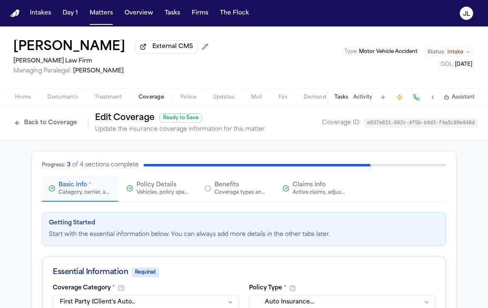
click at [296, 189] on span "Claims Info" at bounding box center [308, 185] width 33 height 8
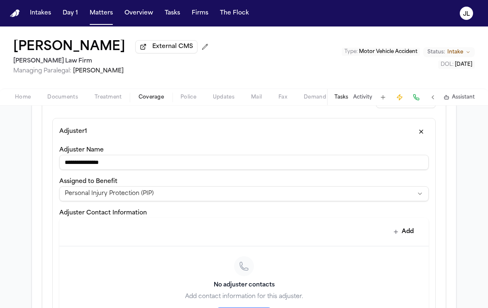
scroll to position [292, 0]
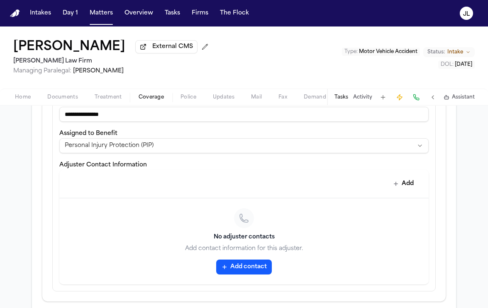
click at [249, 263] on button "Add contact" at bounding box center [244, 267] width 56 height 15
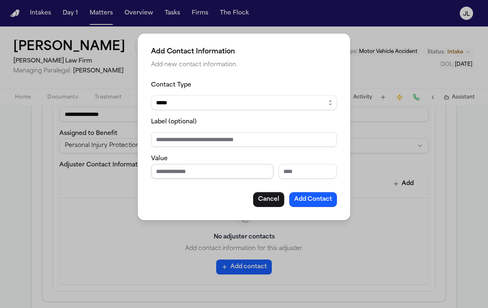
click at [186, 172] on input "Phone number" at bounding box center [212, 171] width 122 height 15
paste input "**********"
type input "**********"
click at [303, 203] on button "Add Contact" at bounding box center [313, 199] width 48 height 15
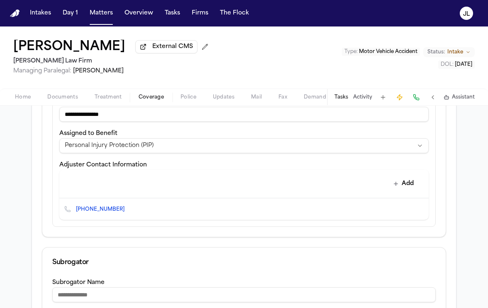
scroll to position [510, 0]
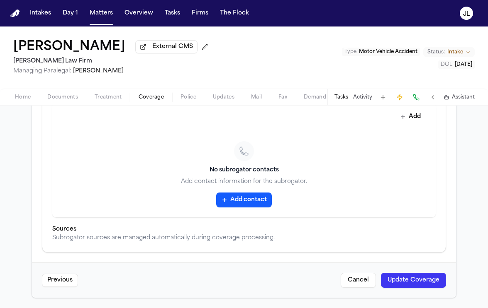
click at [413, 279] on button "Update Coverage" at bounding box center [413, 280] width 65 height 15
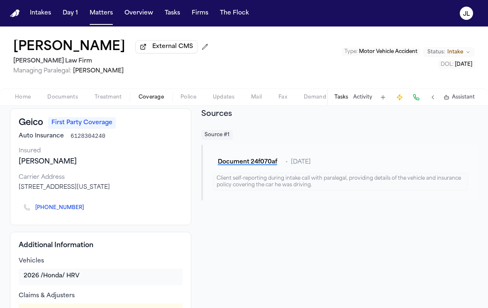
scroll to position [44, 0]
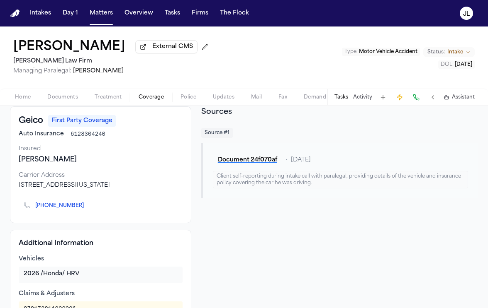
click at [23, 99] on span "Home" at bounding box center [23, 97] width 16 height 7
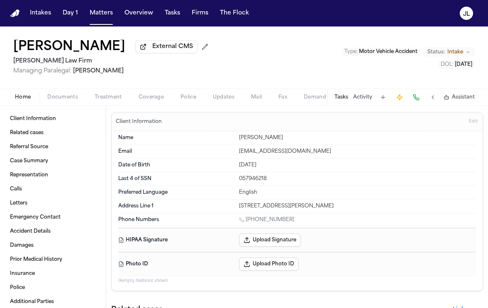
drag, startPoint x: 332, startPoint y: 208, endPoint x: 240, endPoint y: 209, distance: 92.5
click at [240, 209] on div "925 Wallace Avenue Bronx NY 10462" at bounding box center [357, 206] width 237 height 7
copy div "925 Wallace Avenue Bronx NY 10462"
drag, startPoint x: 291, startPoint y: 221, endPoint x: 250, endPoint y: 221, distance: 41.9
click at [250, 221] on div "1 (929) 280-0266" at bounding box center [357, 221] width 237 height 8
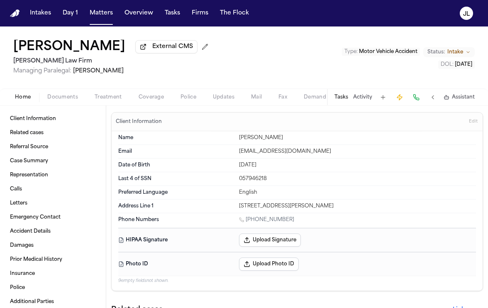
copy link "929) 280-0266"
drag, startPoint x: 335, startPoint y: 210, endPoint x: 237, endPoint y: 211, distance: 97.4
click at [237, 211] on div "Address Line 1 925 Wallace Avenue Bronx NY 10462" at bounding box center [296, 206] width 357 height 13
copy div "925 Wallace Avenue Bronx NY 10462"
click at [156, 97] on span "Coverage" at bounding box center [150, 97] width 25 height 7
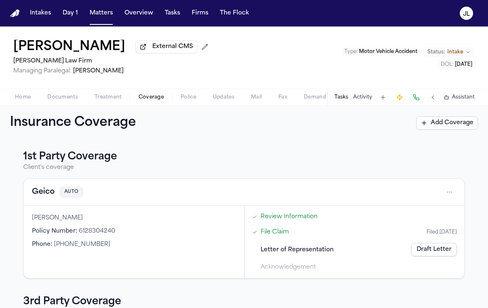
click at [428, 251] on link "Draft Letter" at bounding box center [434, 249] width 46 height 13
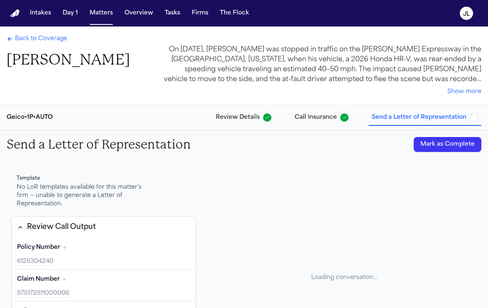
click at [428, 144] on button "Mark as Complete" at bounding box center [447, 144] width 68 height 15
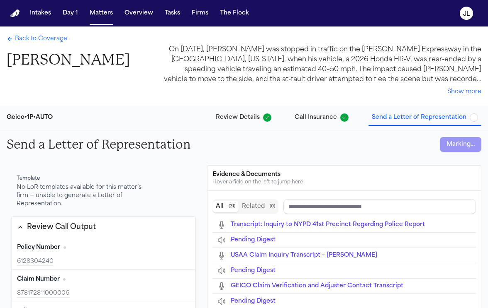
click at [34, 43] on span "Back to Coverage" at bounding box center [41, 39] width 52 height 8
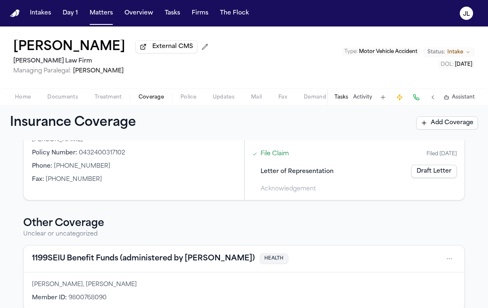
scroll to position [133, 0]
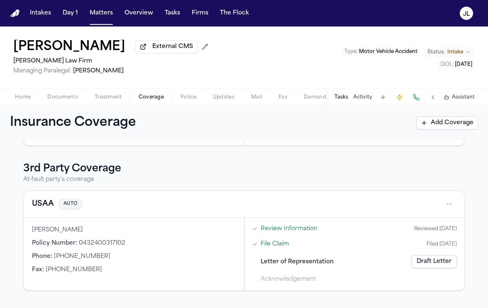
click at [430, 262] on link "Draft Letter" at bounding box center [434, 261] width 46 height 13
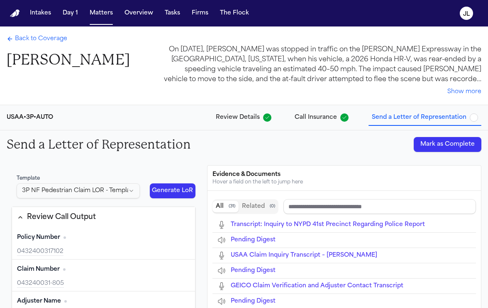
click at [440, 143] on button "Mark as Complete" at bounding box center [447, 144] width 68 height 15
click at [42, 36] on span "Back to Coverage" at bounding box center [41, 39] width 52 height 8
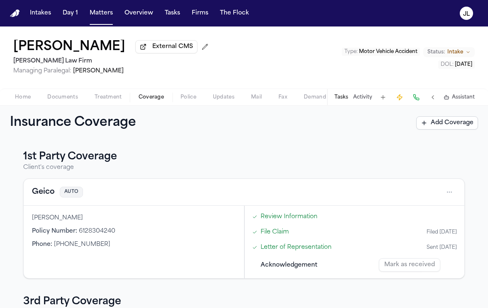
click at [15, 97] on span "Home" at bounding box center [23, 97] width 16 height 7
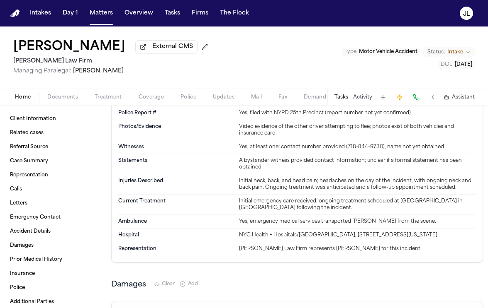
scroll to position [1490, 0]
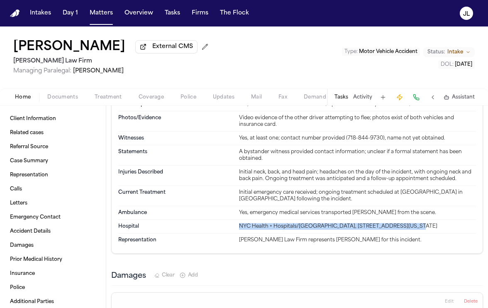
drag, startPoint x: 407, startPoint y: 220, endPoint x: 238, endPoint y: 220, distance: 168.3
click at [238, 220] on div "Hospital NYC Health + Hospitals/Harlem, 506 Lenox Ave, New York, NY 10037" at bounding box center [296, 227] width 357 height 14
copy div "NYC Health + Hospitals/Harlem, 506 Lenox Ave, New York, NY 10037"
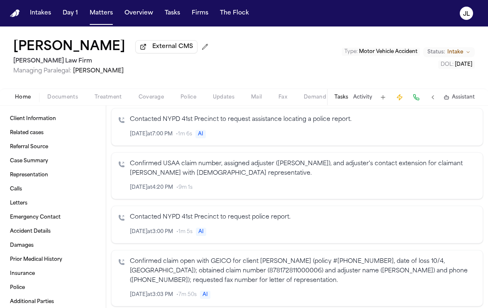
scroll to position [0, 0]
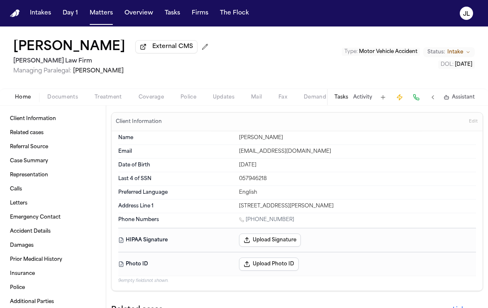
drag, startPoint x: 271, startPoint y: 167, endPoint x: 235, endPoint y: 168, distance: 36.1
click at [235, 167] on div "Date of Birth Aug 12, 2003" at bounding box center [296, 166] width 357 height 14
copy div "Aug 12, 2003"
drag, startPoint x: 268, startPoint y: 183, endPoint x: 238, endPoint y: 183, distance: 29.9
click at [238, 183] on div "Last 4 of SSN 057946218" at bounding box center [296, 179] width 357 height 14
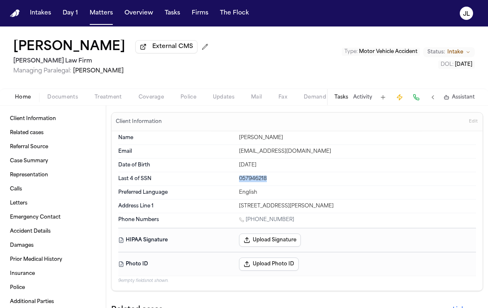
copy div "057946218"
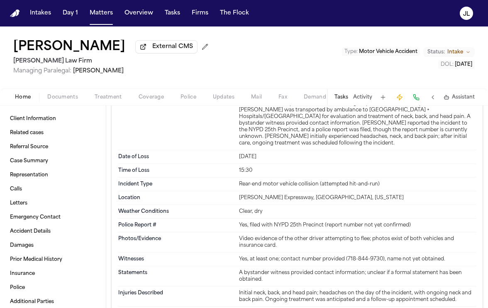
scroll to position [1365, 0]
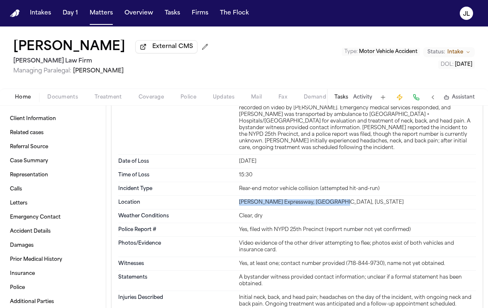
drag, startPoint x: 344, startPoint y: 200, endPoint x: 239, endPoint y: 199, distance: 104.5
click at [239, 199] on div "Bruckner Expressway, Bronx, New York" at bounding box center [357, 202] width 237 height 7
copy div "Bruckner Expressway, Bronx, New York"
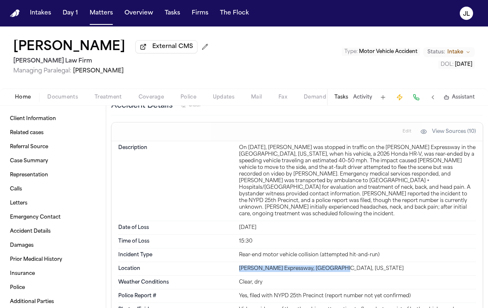
scroll to position [1273, 0]
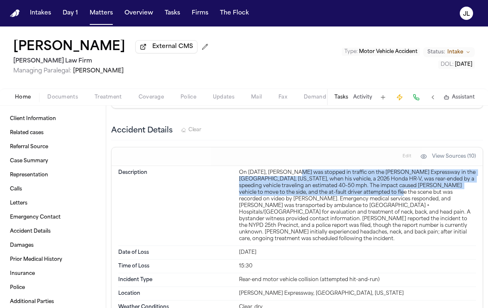
drag, startPoint x: 362, startPoint y: 193, endPoint x: 295, endPoint y: 176, distance: 69.7
click at [295, 175] on div "On October 4, 2025, Michael Matos was stopped in traffic on the Bruckner Expres…" at bounding box center [357, 206] width 237 height 73
click at [337, 179] on div "On October 4, 2025, Michael Matos was stopped in traffic on the Bruckner Expres…" at bounding box center [357, 206] width 237 height 73
drag, startPoint x: 292, startPoint y: 174, endPoint x: 362, endPoint y: 191, distance: 72.5
click at [362, 191] on div "On October 4, 2025, Michael Matos was stopped in traffic on the Bruckner Expres…" at bounding box center [357, 206] width 237 height 73
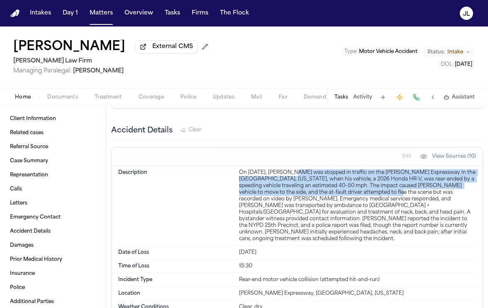
click at [362, 191] on div "On October 4, 2025, Michael Matos was stopped in traffic on the Bruckner Expres…" at bounding box center [357, 206] width 237 height 73
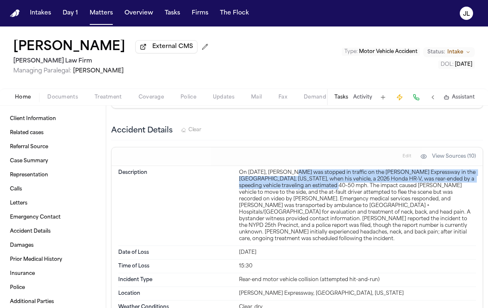
drag, startPoint x: 324, startPoint y: 188, endPoint x: 292, endPoint y: 172, distance: 35.8
click at [291, 172] on div "On October 4, 2025, Michael Matos was stopped in traffic on the Bruckner Expres…" at bounding box center [357, 206] width 237 height 73
click at [70, 95] on span "Documents" at bounding box center [62, 97] width 31 height 7
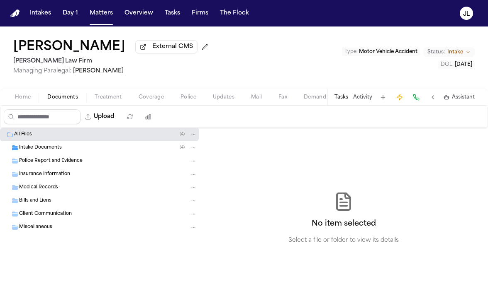
click at [63, 168] on div "Police Report and Evidence" at bounding box center [99, 161] width 199 height 13
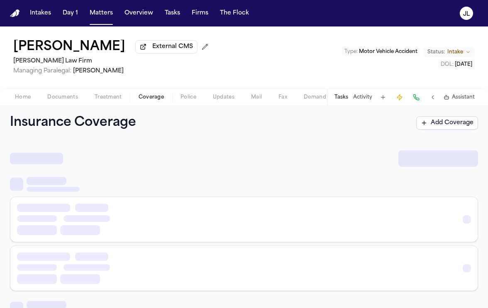
click at [148, 96] on span "Coverage" at bounding box center [150, 97] width 25 height 7
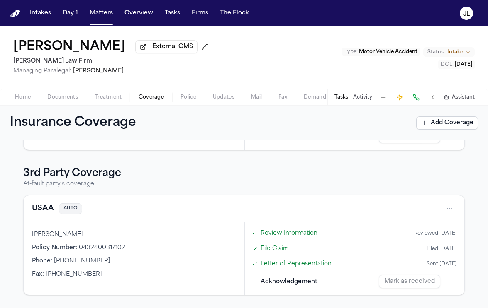
scroll to position [145, 0]
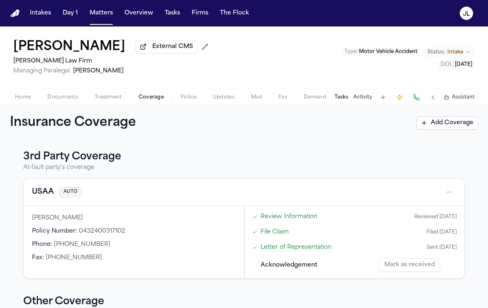
click at [46, 193] on button "USAA" at bounding box center [43, 193] width 22 height 12
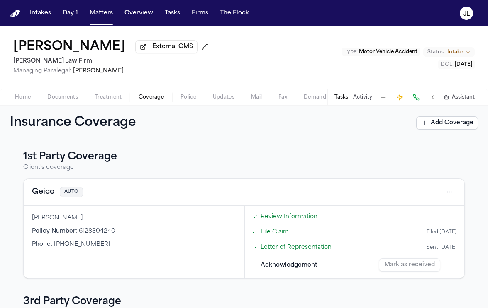
click at [105, 5] on nav "Intakes Day 1 Matters Overview Tasks Firms The Flock JL" at bounding box center [244, 13] width 488 height 27
click at [105, 7] on button "Matters" at bounding box center [101, 13] width 30 height 15
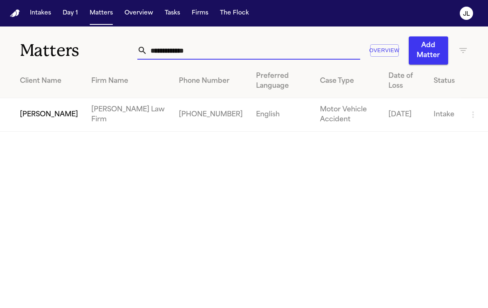
drag, startPoint x: 204, startPoint y: 47, endPoint x: 113, endPoint y: 47, distance: 91.2
click at [113, 47] on div "**********" at bounding box center [244, 46] width 488 height 38
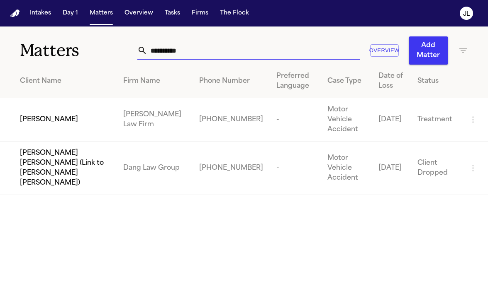
type input "**********"
click at [44, 118] on span "[PERSON_NAME]" at bounding box center [49, 120] width 58 height 10
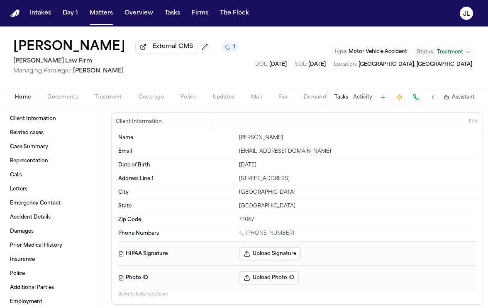
click at [52, 96] on span "Documents" at bounding box center [62, 97] width 31 height 7
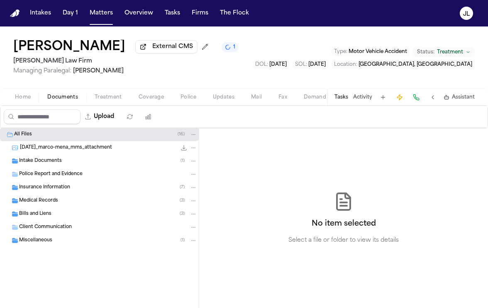
click at [75, 190] on div "Insurance Information ( 7 )" at bounding box center [108, 187] width 178 height 7
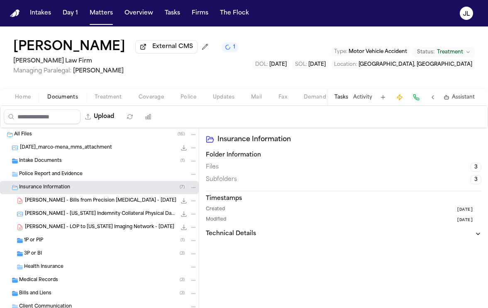
click at [73, 250] on div "3P or BI ( 3 )" at bounding box center [99, 254] width 199 height 13
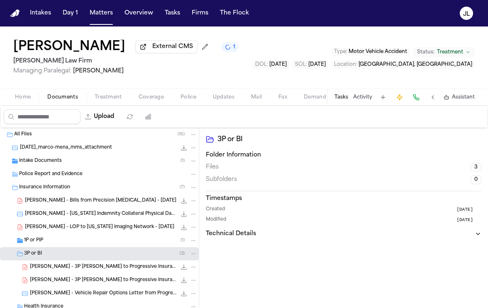
click at [74, 240] on div "1P or PIP ( 1 )" at bounding box center [110, 240] width 173 height 7
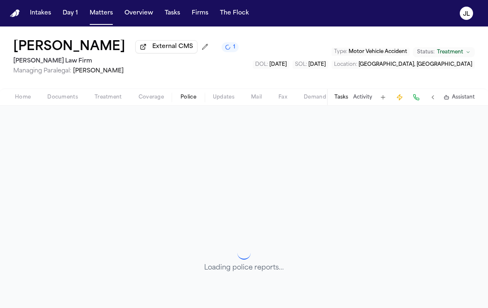
click at [195, 100] on span "Police" at bounding box center [188, 97] width 16 height 7
click at [165, 100] on button "Coverage" at bounding box center [151, 97] width 42 height 10
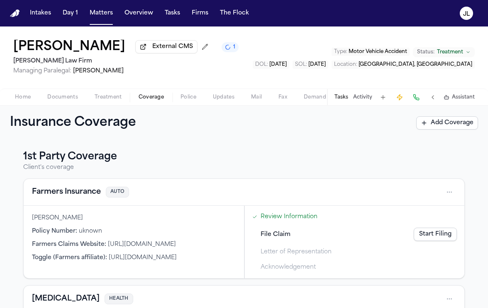
click at [79, 198] on button "Farmers Insurance" at bounding box center [66, 193] width 69 height 12
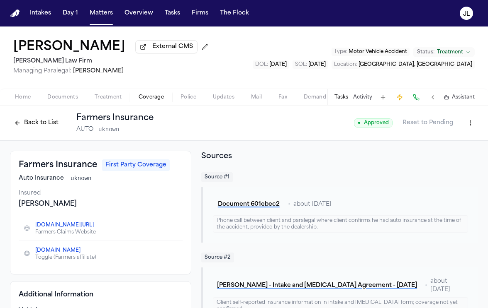
click at [53, 97] on span "Documents" at bounding box center [62, 97] width 31 height 7
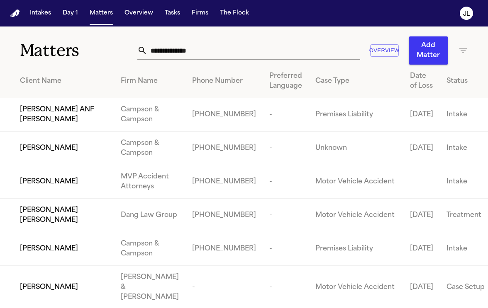
click at [198, 57] on input "text" at bounding box center [253, 50] width 212 height 18
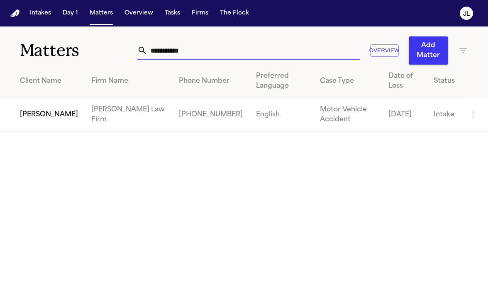
type input "**********"
click at [37, 110] on span "[PERSON_NAME]" at bounding box center [49, 115] width 58 height 10
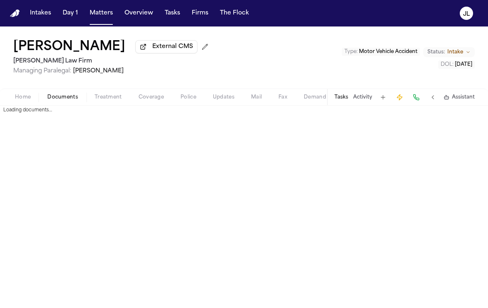
click at [63, 100] on span "Documents" at bounding box center [62, 97] width 31 height 7
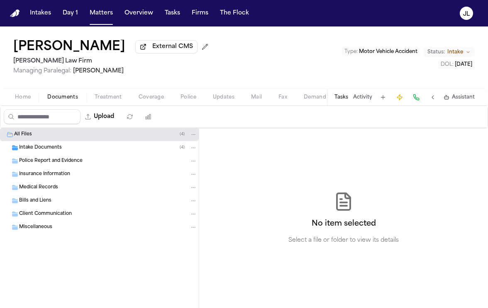
click at [63, 165] on span "Police Report and Evidence" at bounding box center [50, 161] width 63 height 7
